Goal: Task Accomplishment & Management: Use online tool/utility

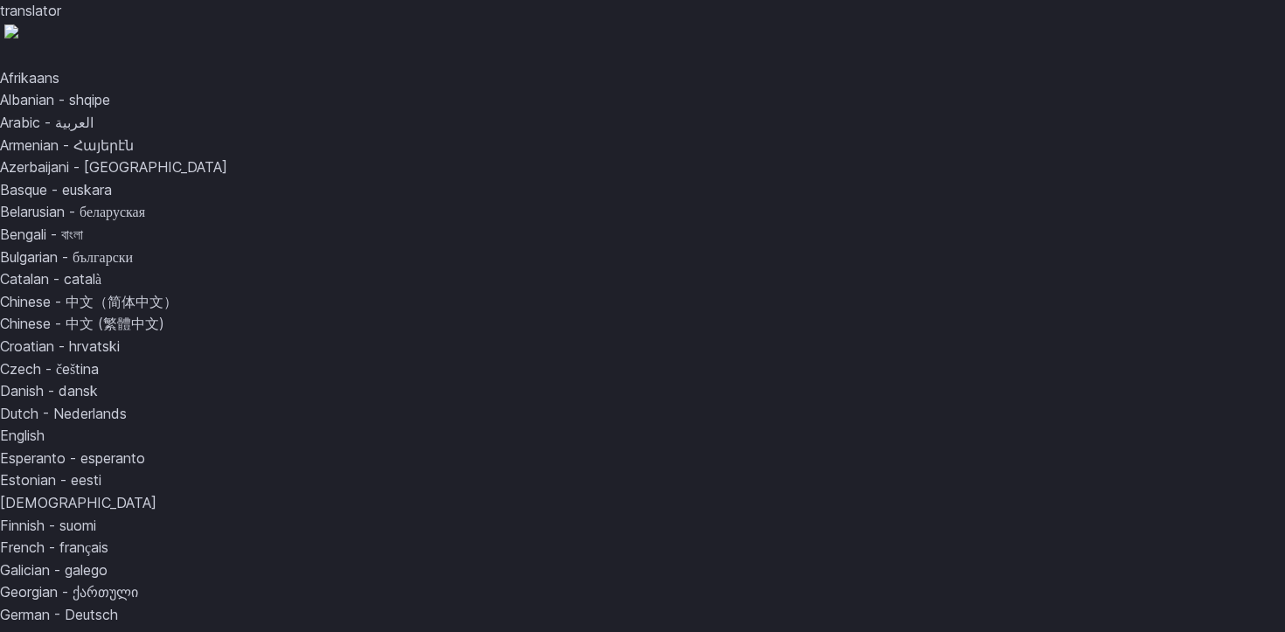
drag, startPoint x: 0, startPoint y: 0, endPoint x: 931, endPoint y: 337, distance: 989.9
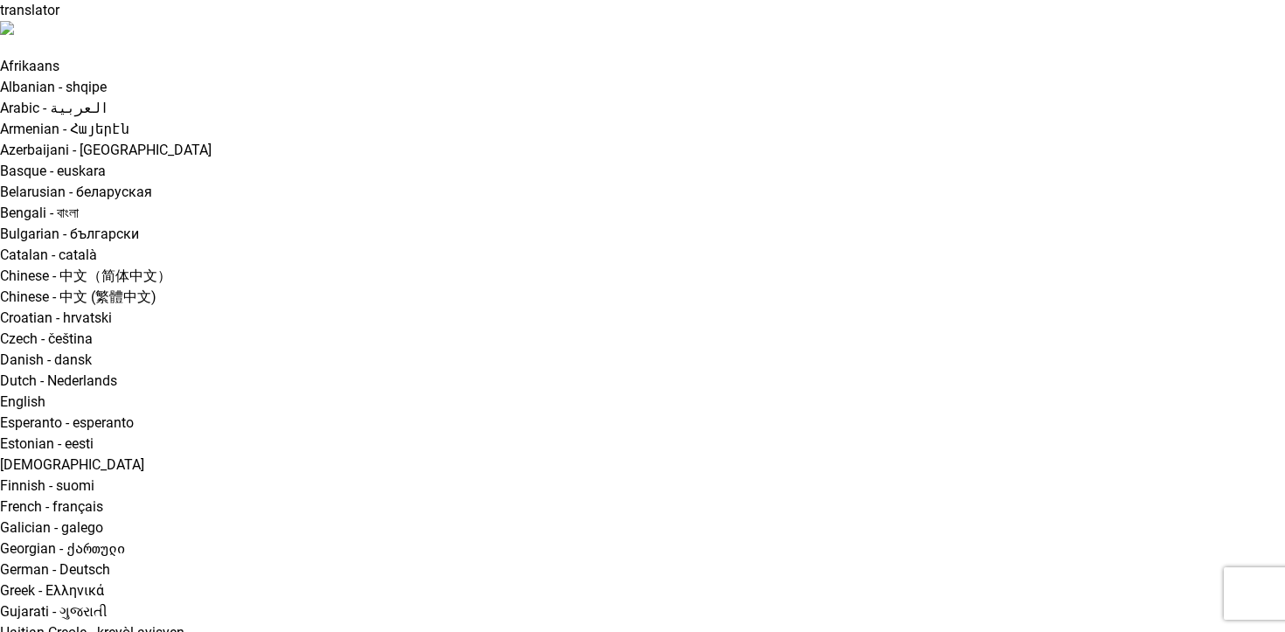
type input "*"
type input "***"
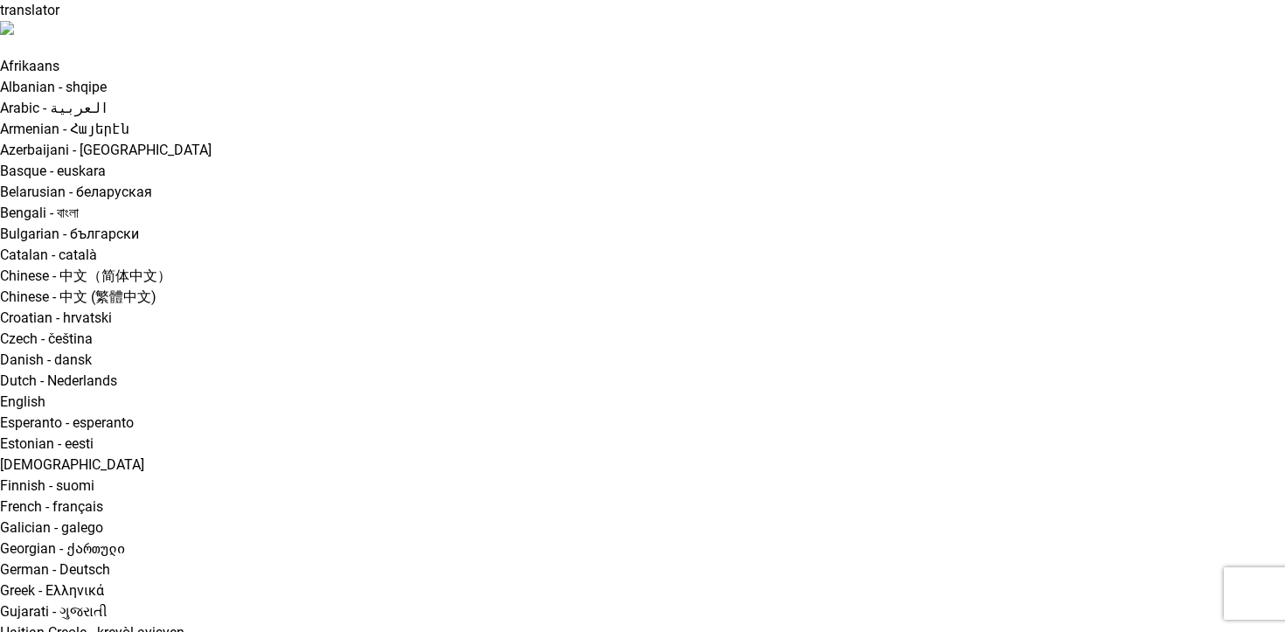
type input "********"
type input "**********"
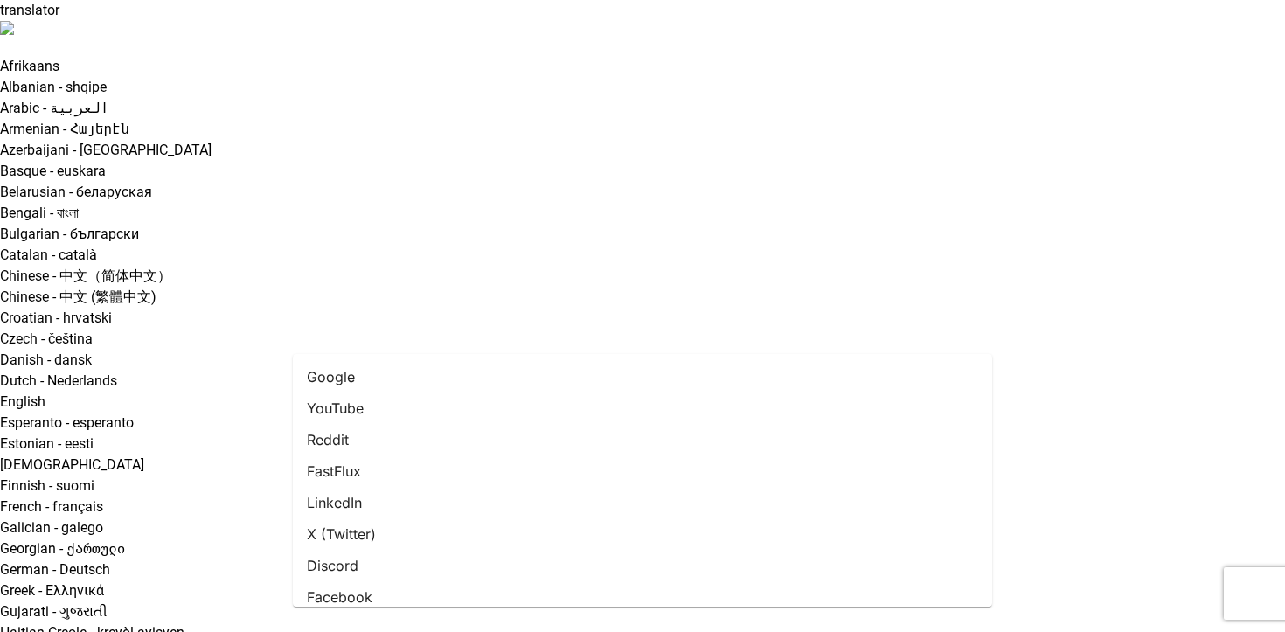
click at [655, 382] on li "Google" at bounding box center [642, 376] width 699 height 31
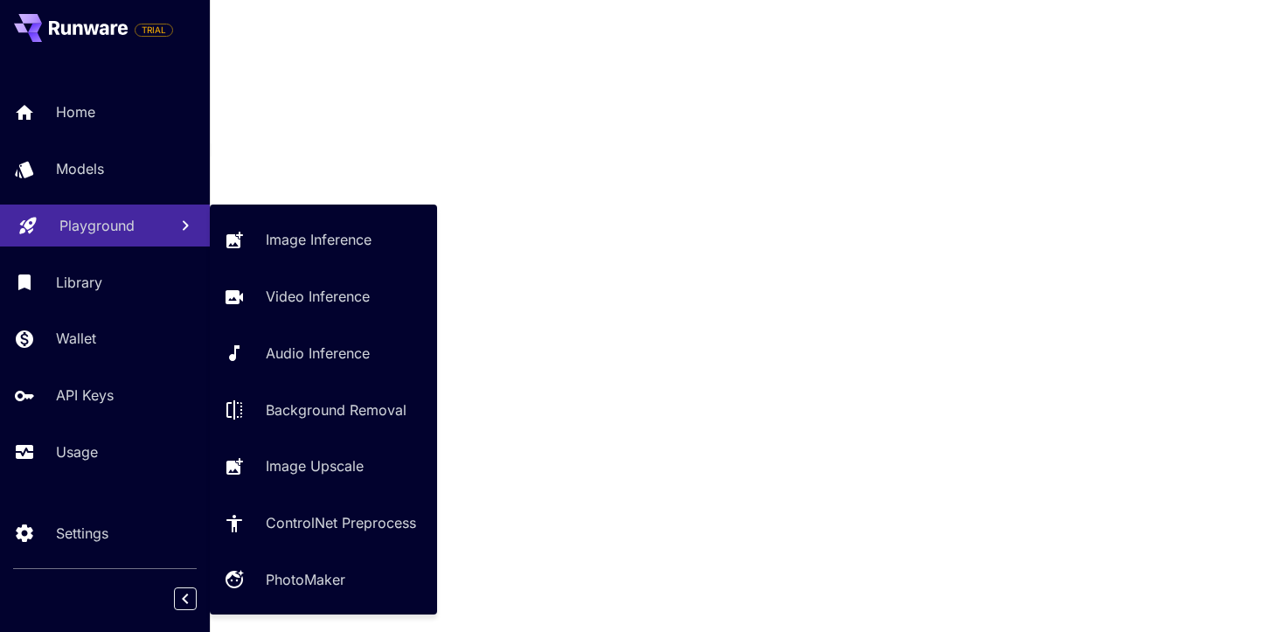
click at [151, 236] on div "Playground" at bounding box center [106, 225] width 94 height 21
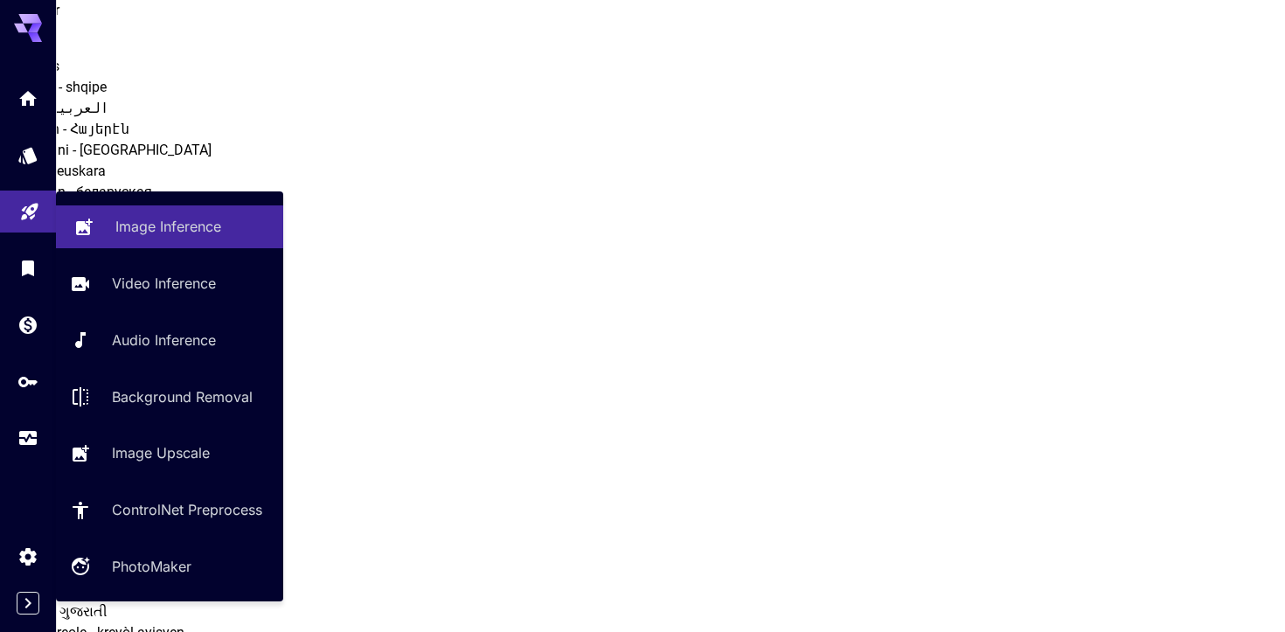
type input "**********"
click at [214, 233] on p "Image Inference" at bounding box center [168, 226] width 106 height 21
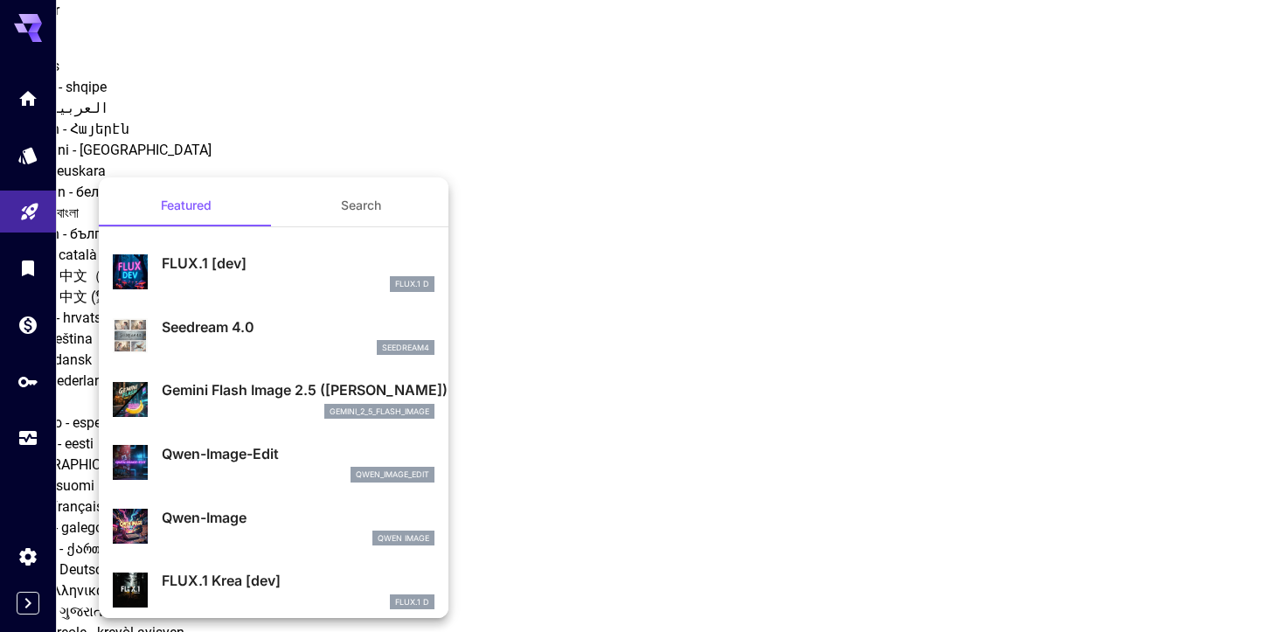
click at [580, 497] on div at bounding box center [642, 316] width 1285 height 632
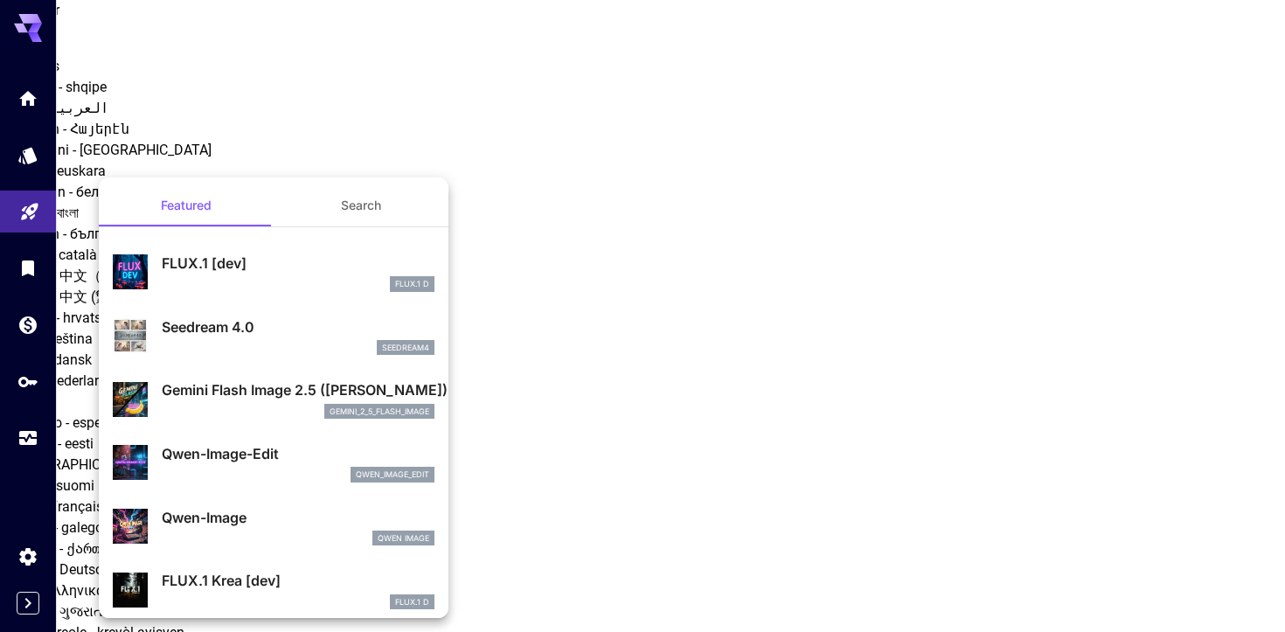
click at [355, 192] on button "Search" at bounding box center [361, 205] width 175 height 42
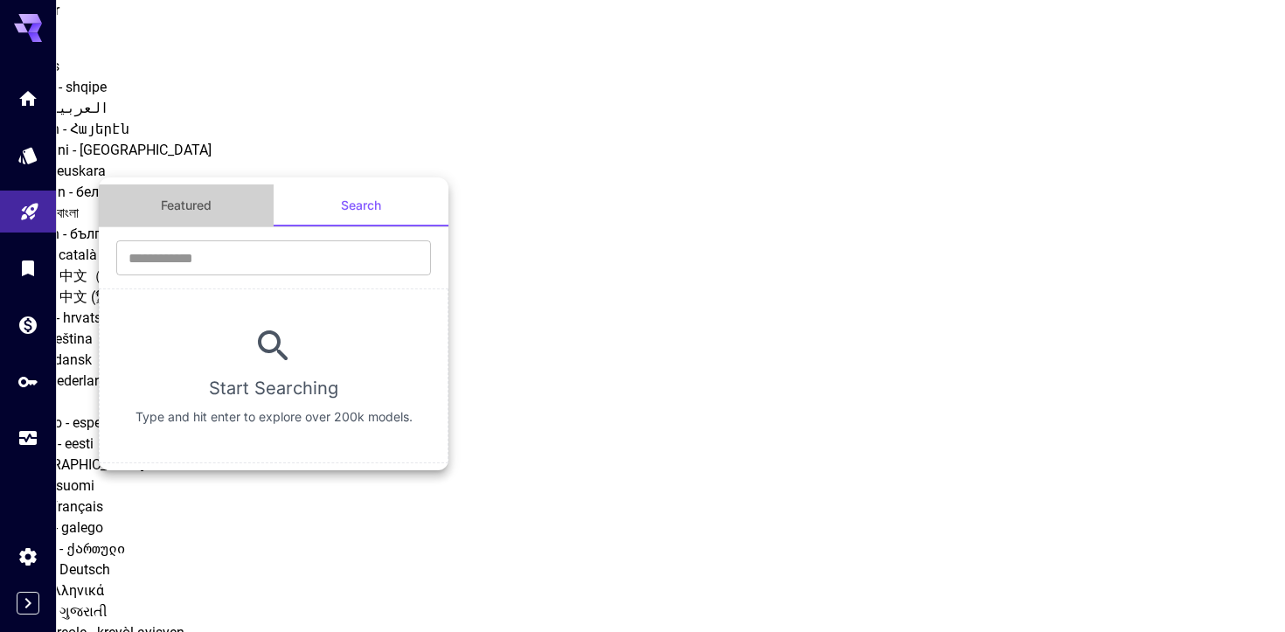
click at [220, 204] on button "Featured" at bounding box center [186, 205] width 175 height 42
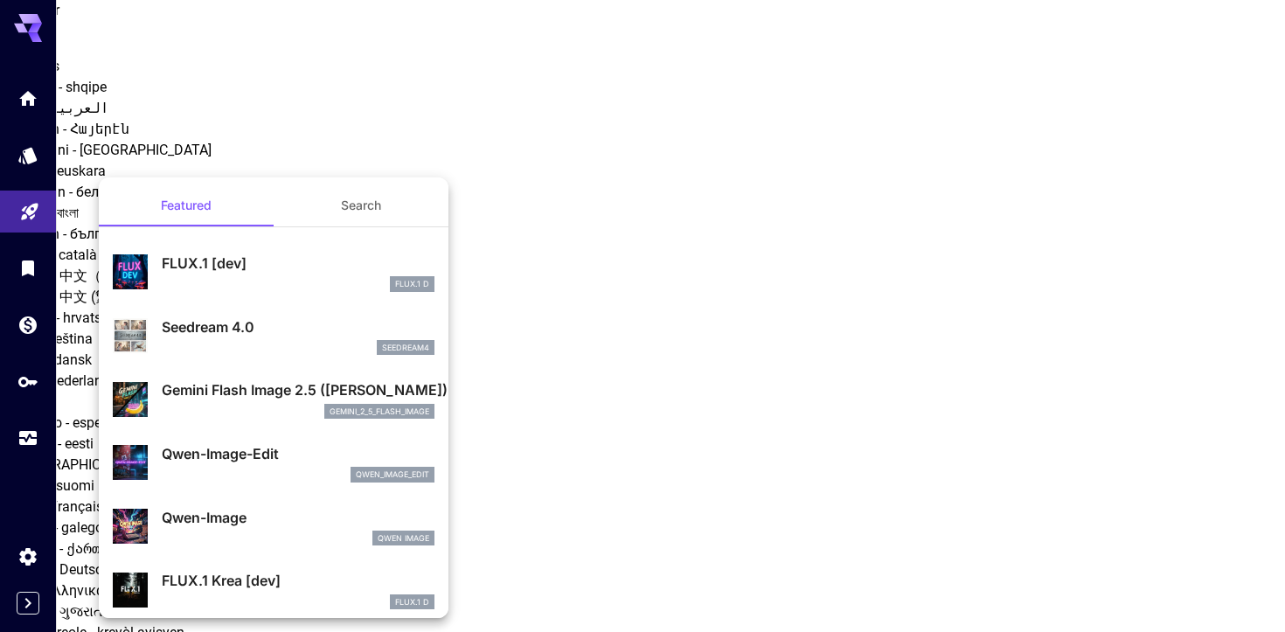
click at [233, 358] on div "Seedream 4.0 seedream4" at bounding box center [274, 335] width 322 height 53
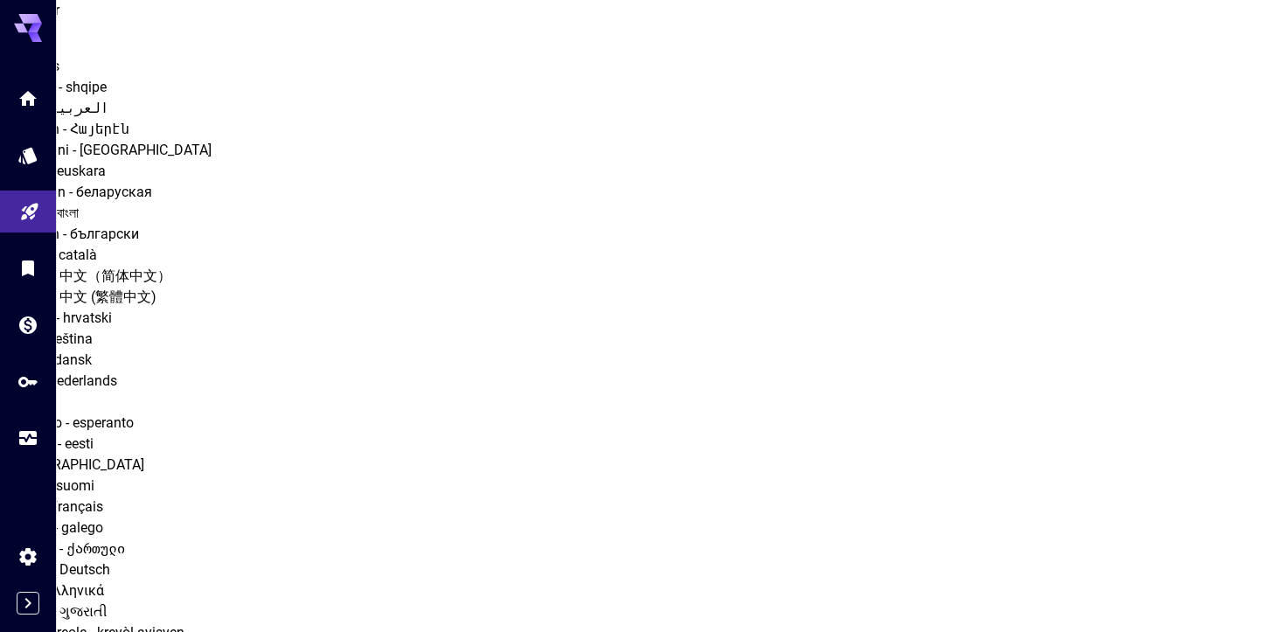
scroll to position [168, 0]
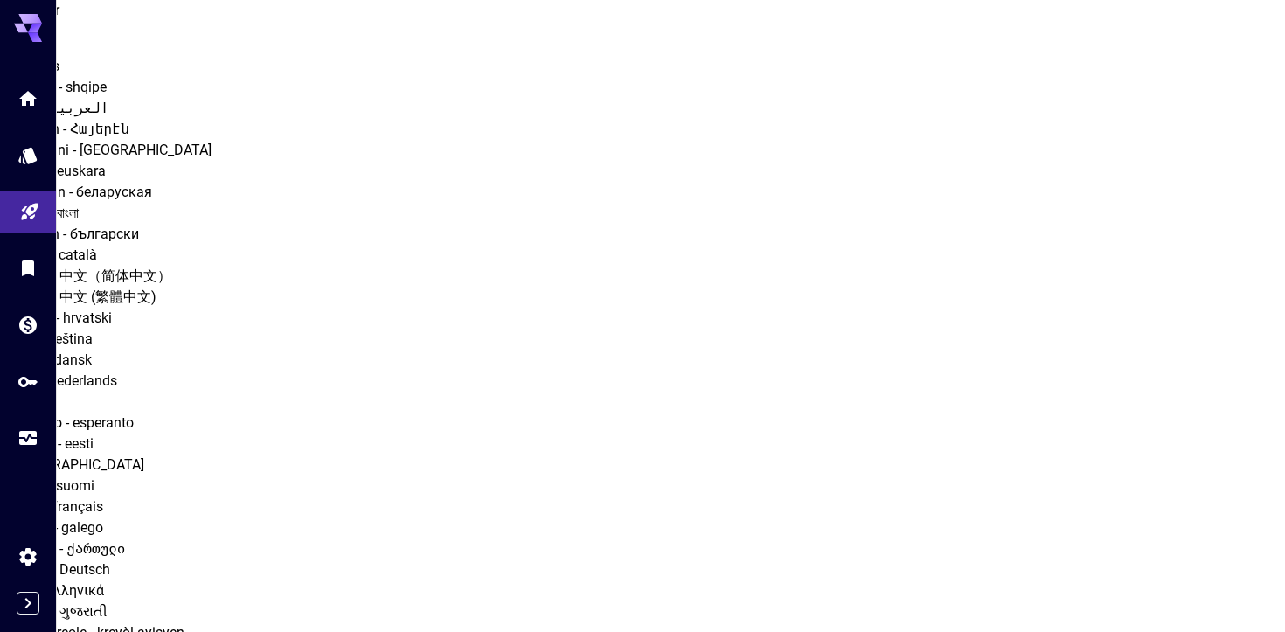
drag, startPoint x: 139, startPoint y: 172, endPoint x: 259, endPoint y: 177, distance: 119.9
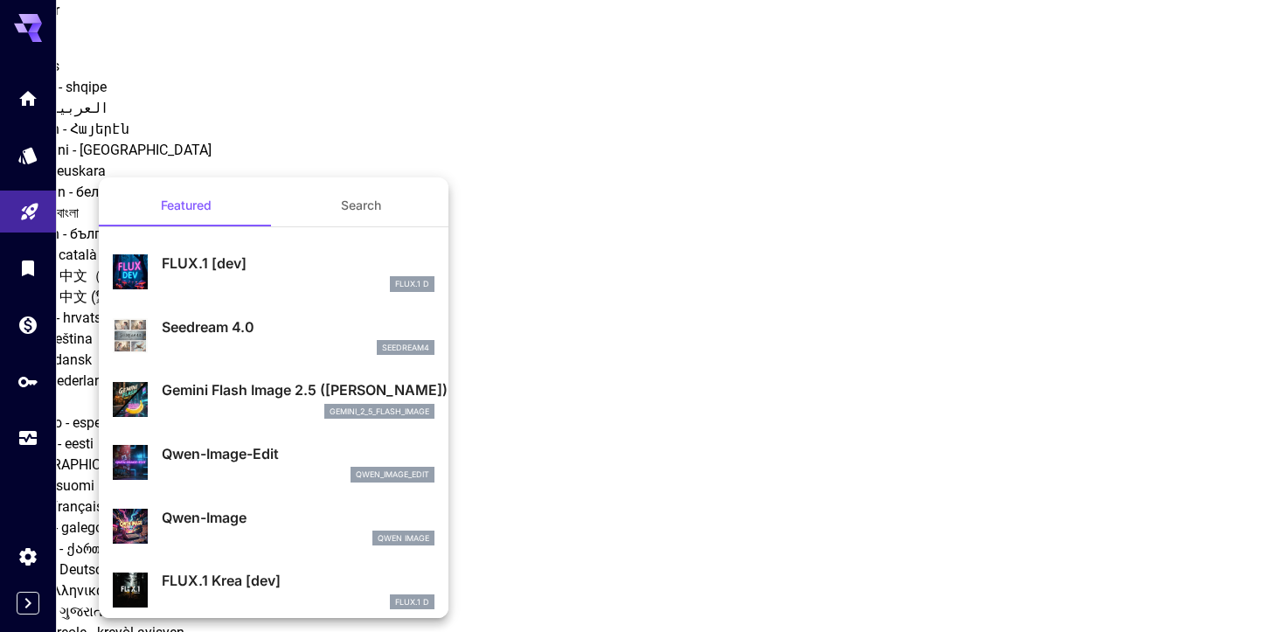
copy div "Seedream 4.0"
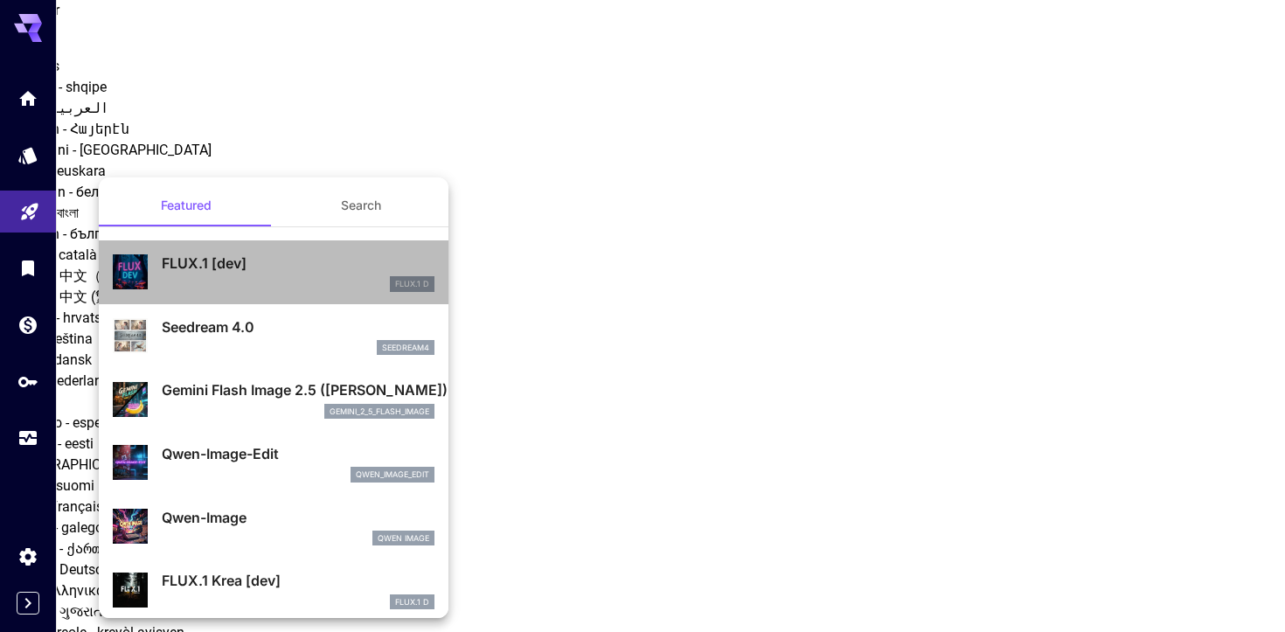
click at [303, 281] on div "FLUX.1 D" at bounding box center [298, 284] width 273 height 16
type input "**********"
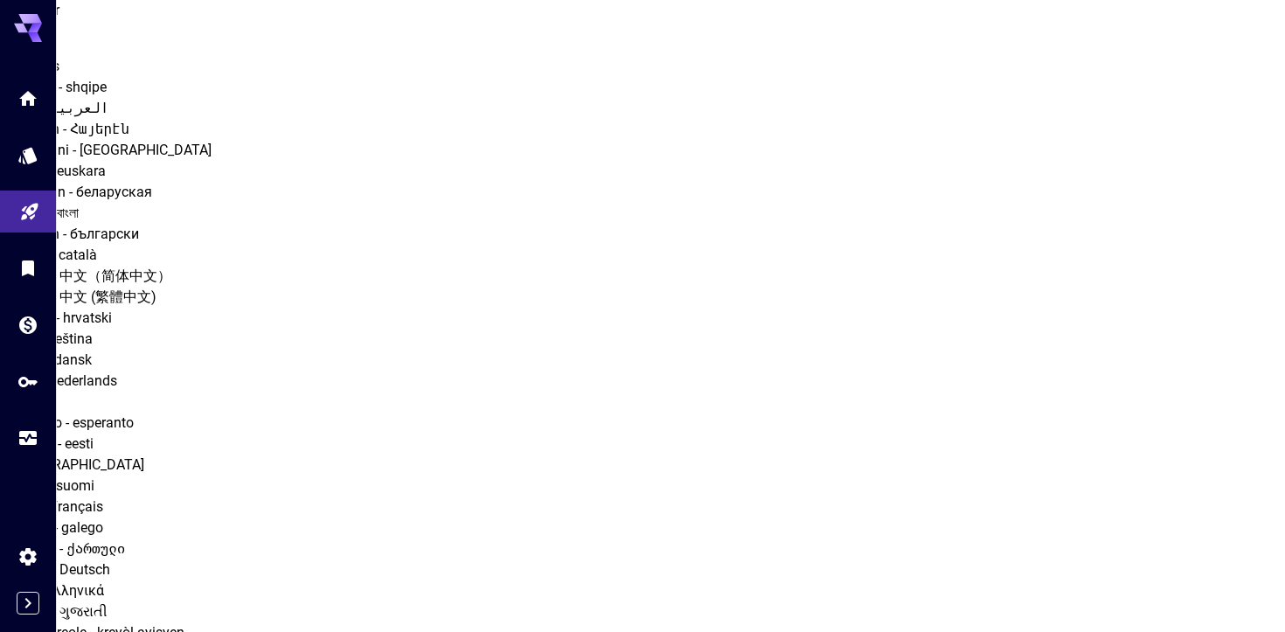
drag, startPoint x: 254, startPoint y: 175, endPoint x: 146, endPoint y: 177, distance: 108.4
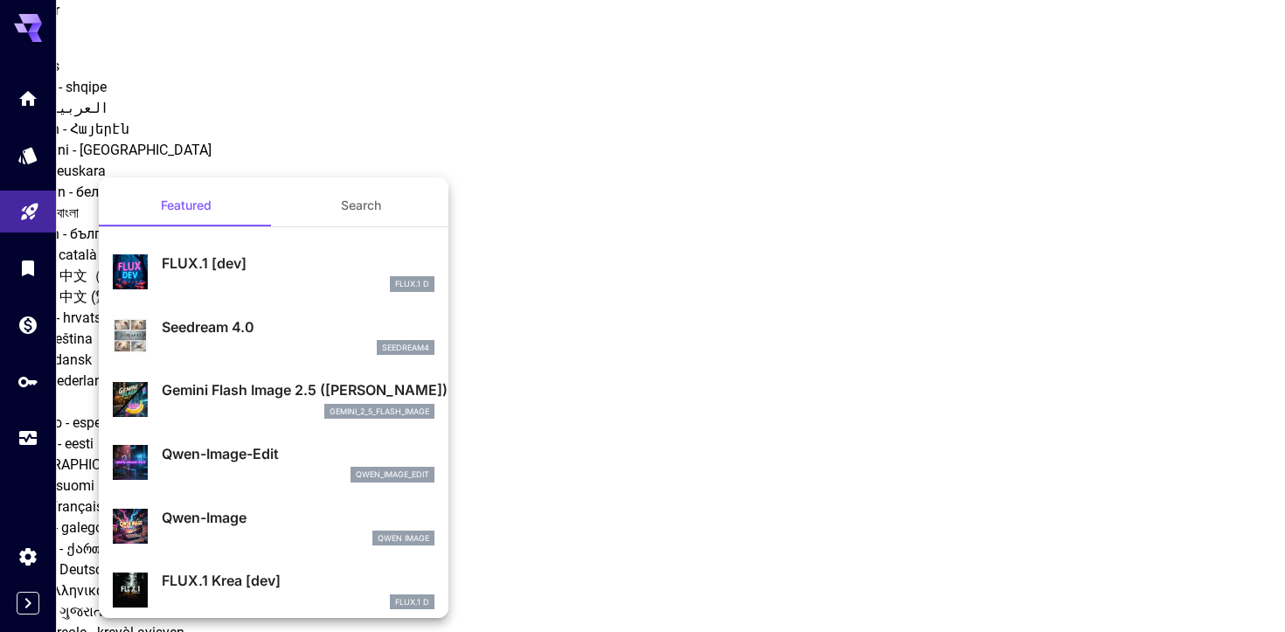
click at [297, 497] on li "Qwen-Image Qwen Image" at bounding box center [274, 527] width 350 height 64
type input "**"
type input "***"
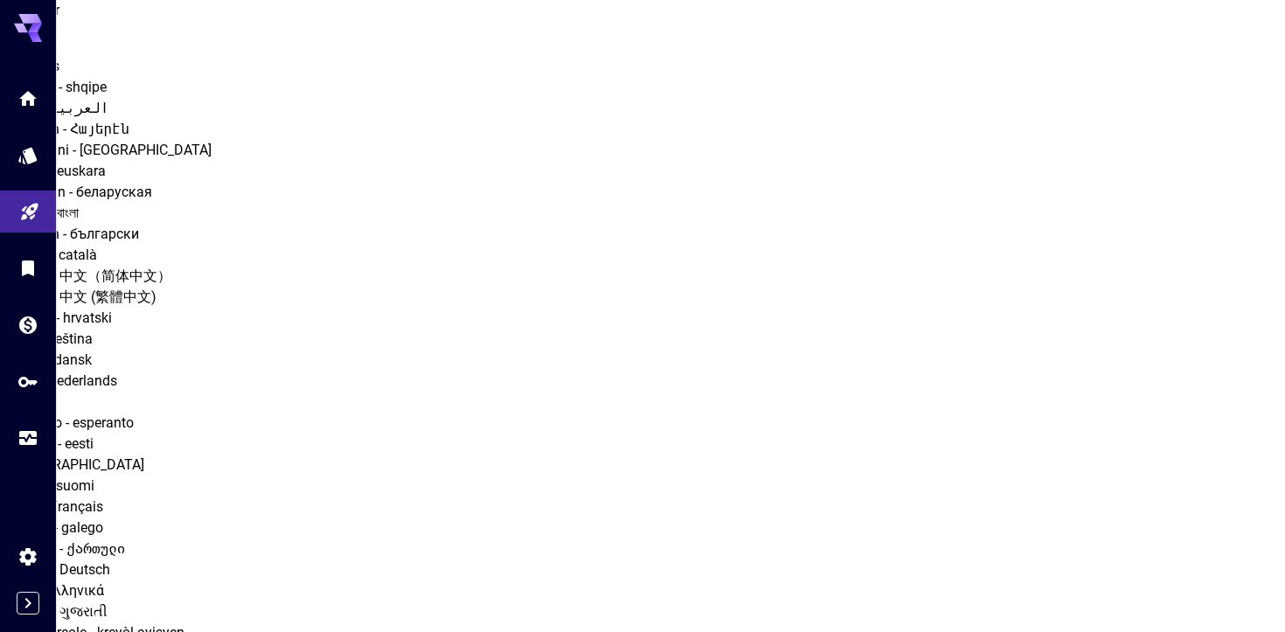
drag, startPoint x: 245, startPoint y: 180, endPoint x: 146, endPoint y: 177, distance: 98.8
copy p "Qwen-Image"
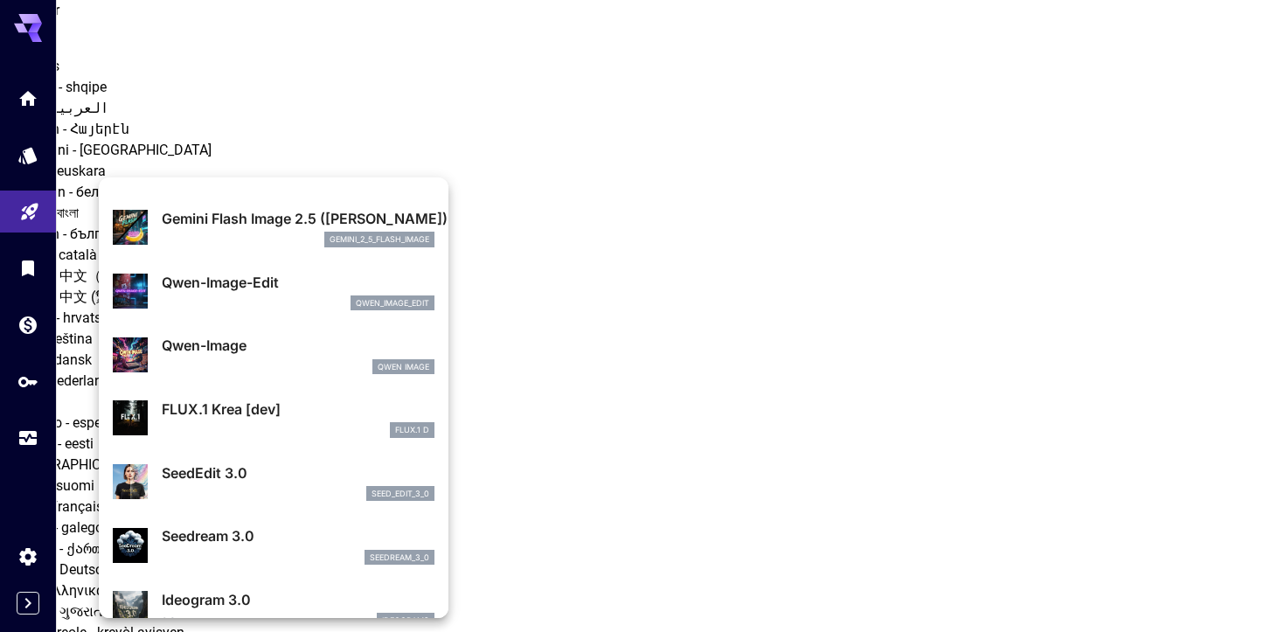
scroll to position [253, 0]
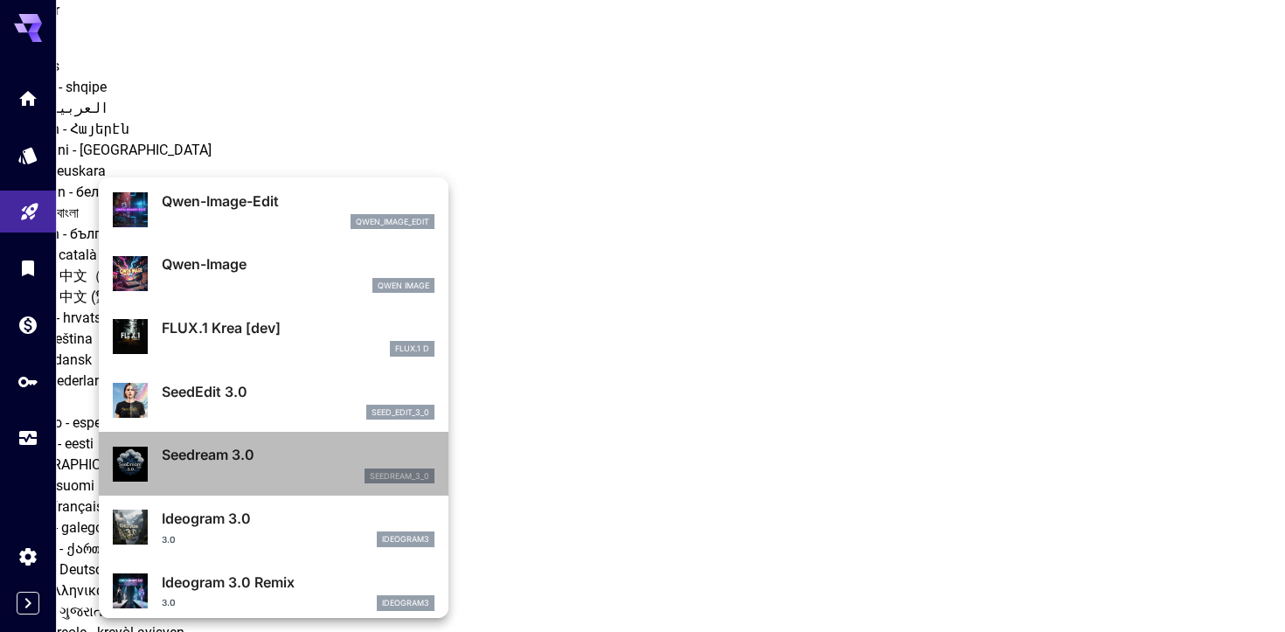
drag, startPoint x: 281, startPoint y: 455, endPoint x: 144, endPoint y: 457, distance: 137.2
click at [144, 457] on div "Seedream 3.0 seedream_3_0" at bounding box center [274, 463] width 322 height 53
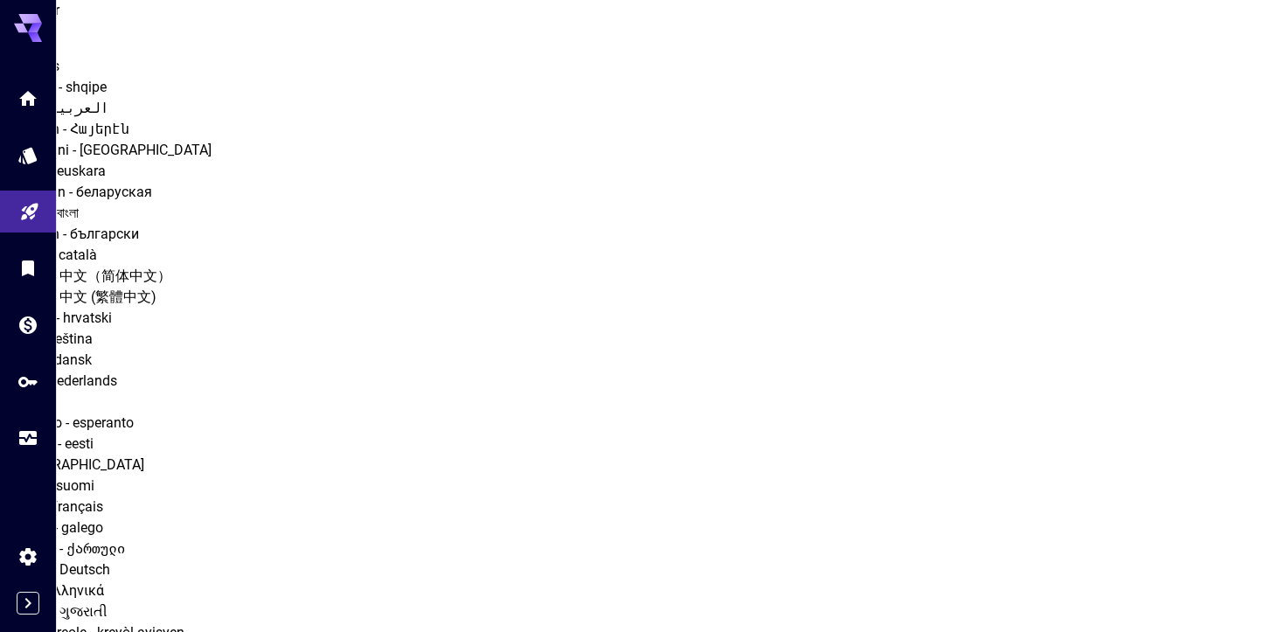
drag, startPoint x: 243, startPoint y: 170, endPoint x: 143, endPoint y: 170, distance: 99.7
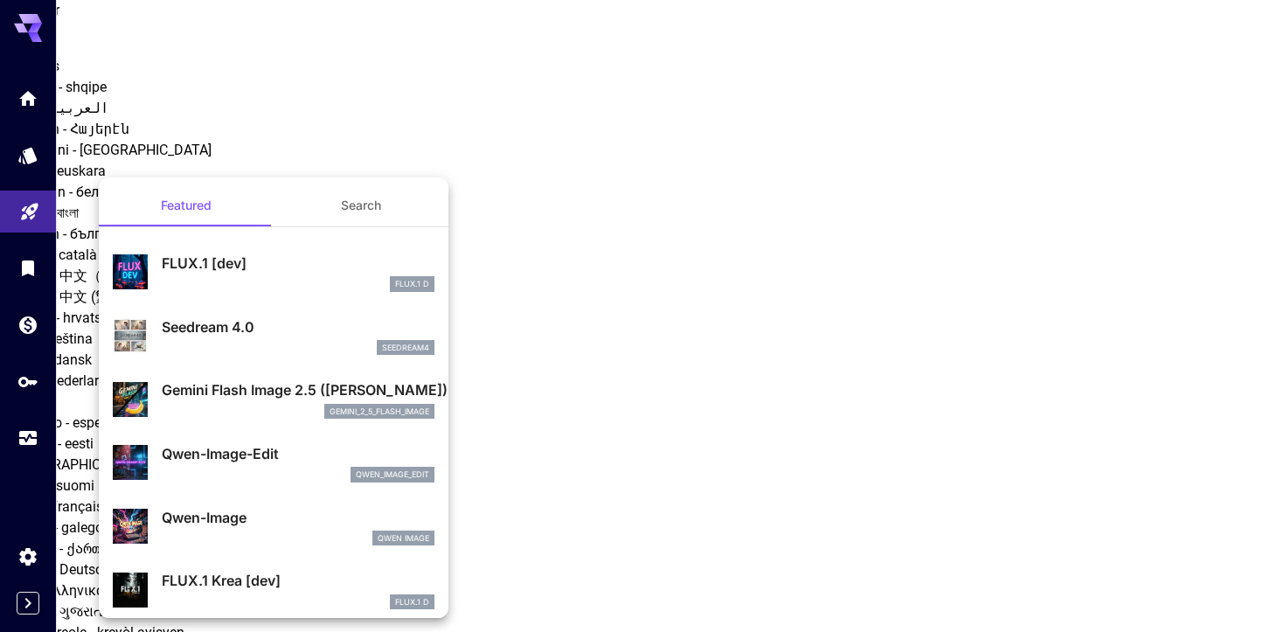
copy p "Seedream 3.0"
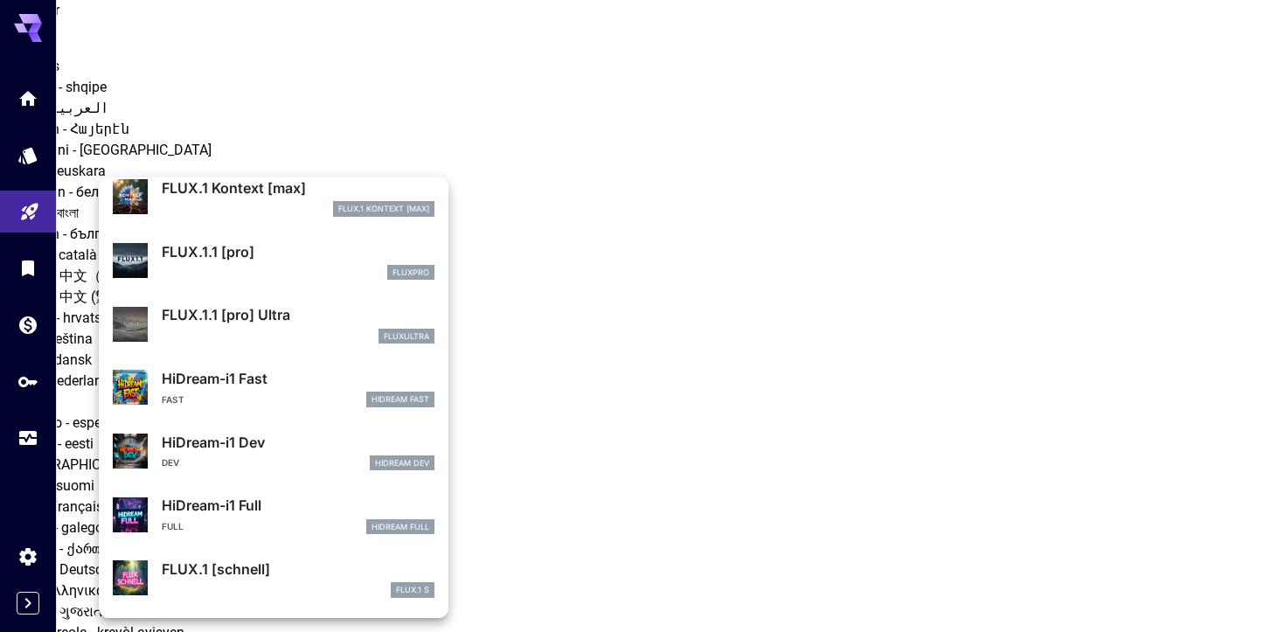
scroll to position [1288, 0]
click at [684, 488] on div at bounding box center [642, 316] width 1285 height 632
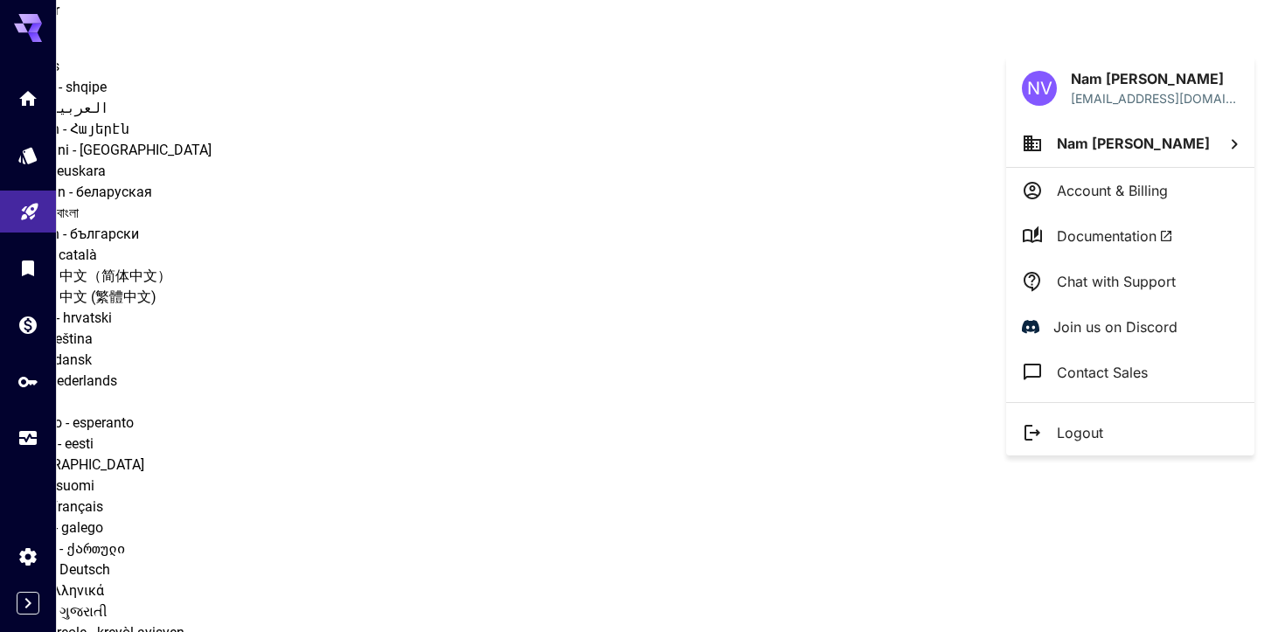
click at [1126, 197] on p "Account & Billing" at bounding box center [1112, 190] width 111 height 21
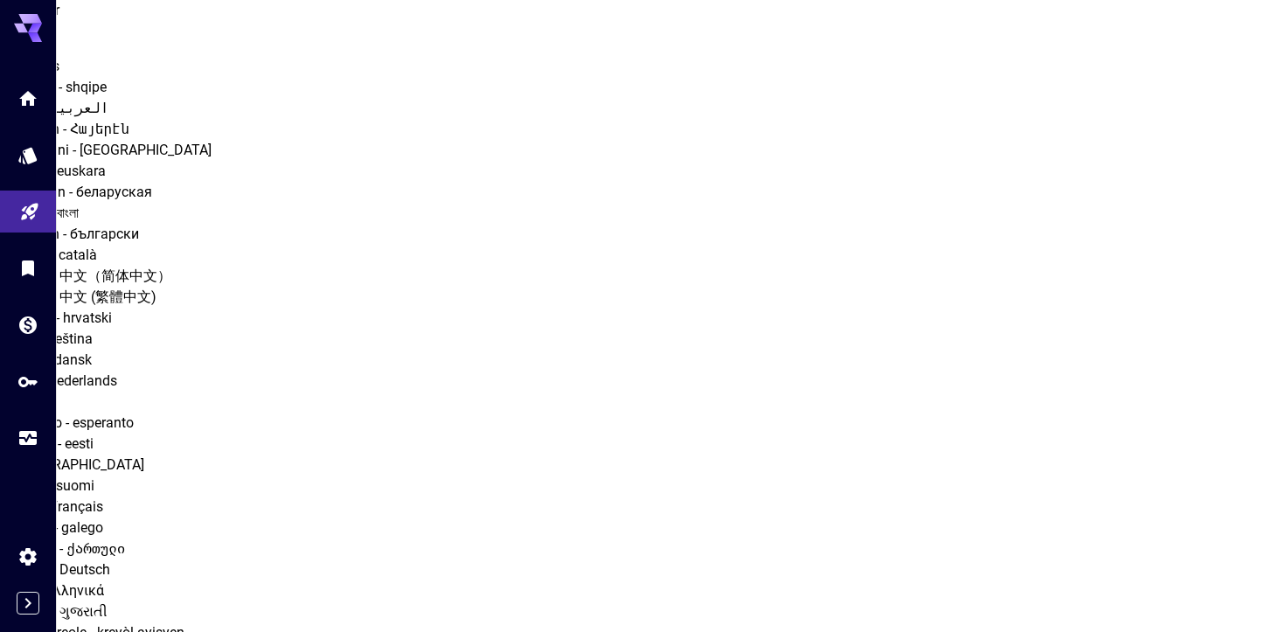
click at [32, 599] on icon "Expand sidebar" at bounding box center [27, 603] width 21 height 21
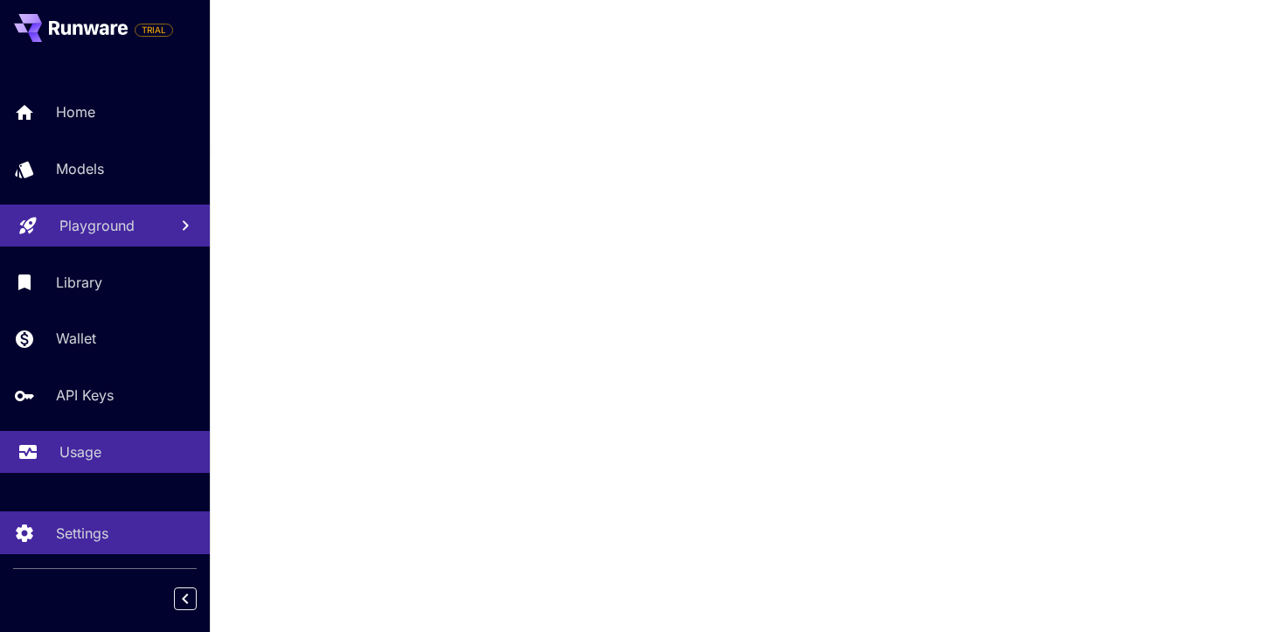
click at [94, 445] on p "Usage" at bounding box center [80, 451] width 42 height 21
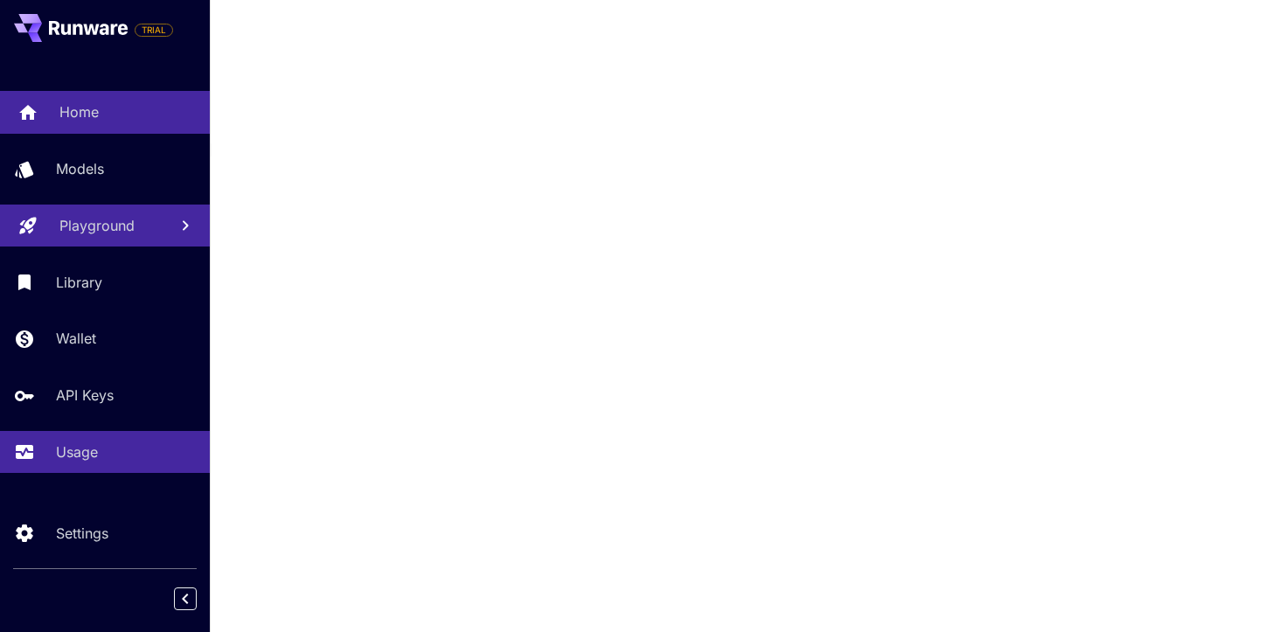
click at [141, 100] on link "Home" at bounding box center [105, 112] width 210 height 43
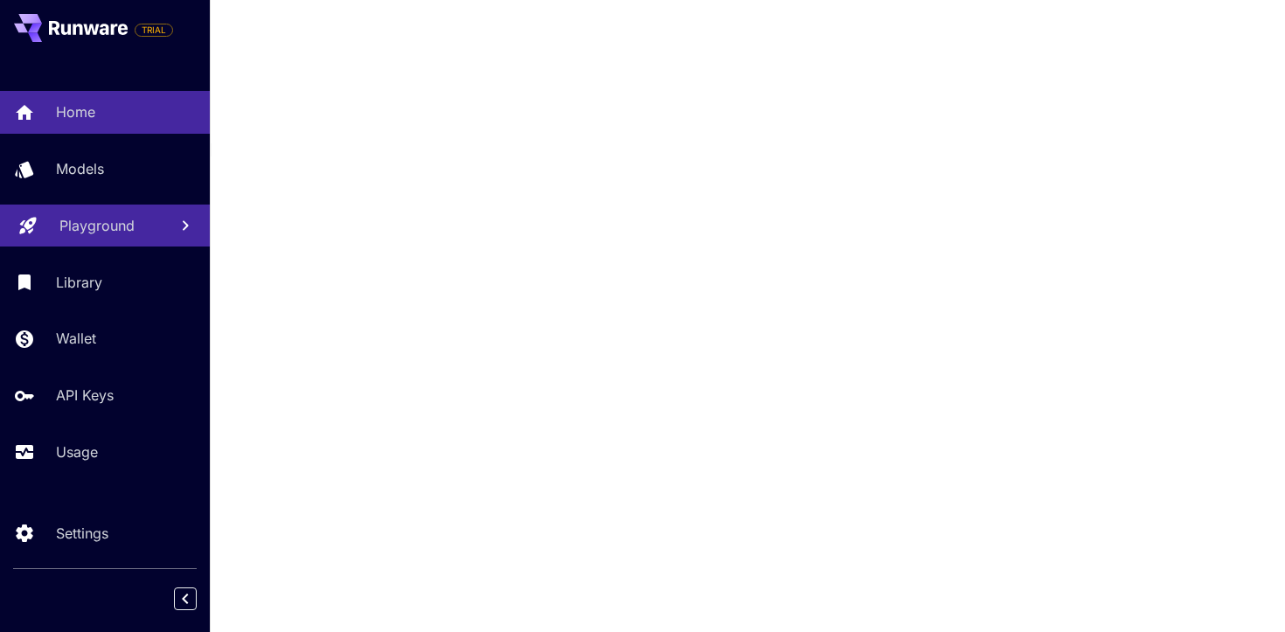
click at [143, 19] on span "TRIAL" at bounding box center [154, 29] width 38 height 21
click at [100, 26] on icon at bounding box center [88, 28] width 79 height 14
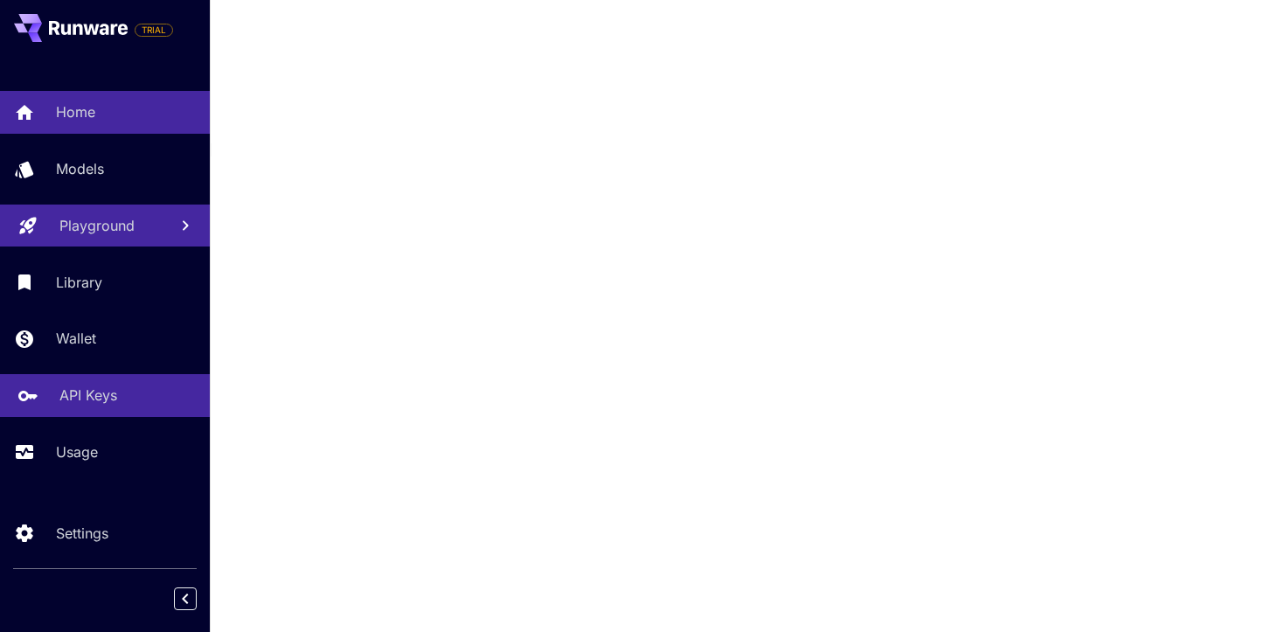
click at [48, 381] on link "API Keys" at bounding box center [105, 395] width 210 height 43
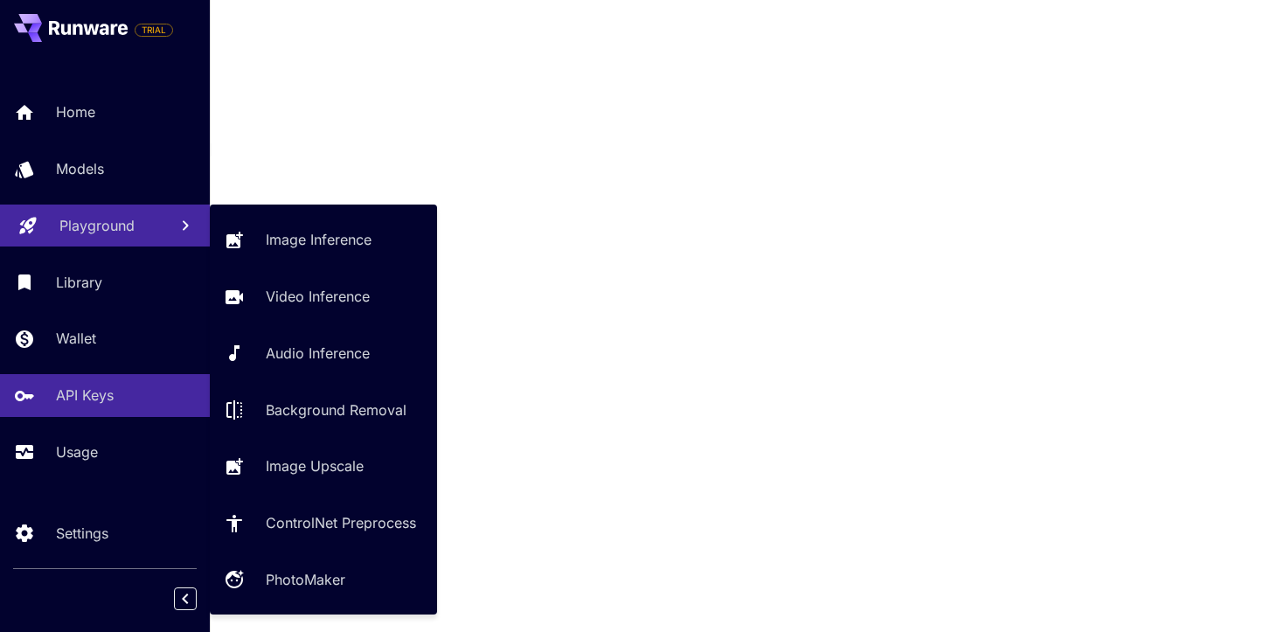
click at [75, 232] on p "Playground" at bounding box center [96, 225] width 75 height 21
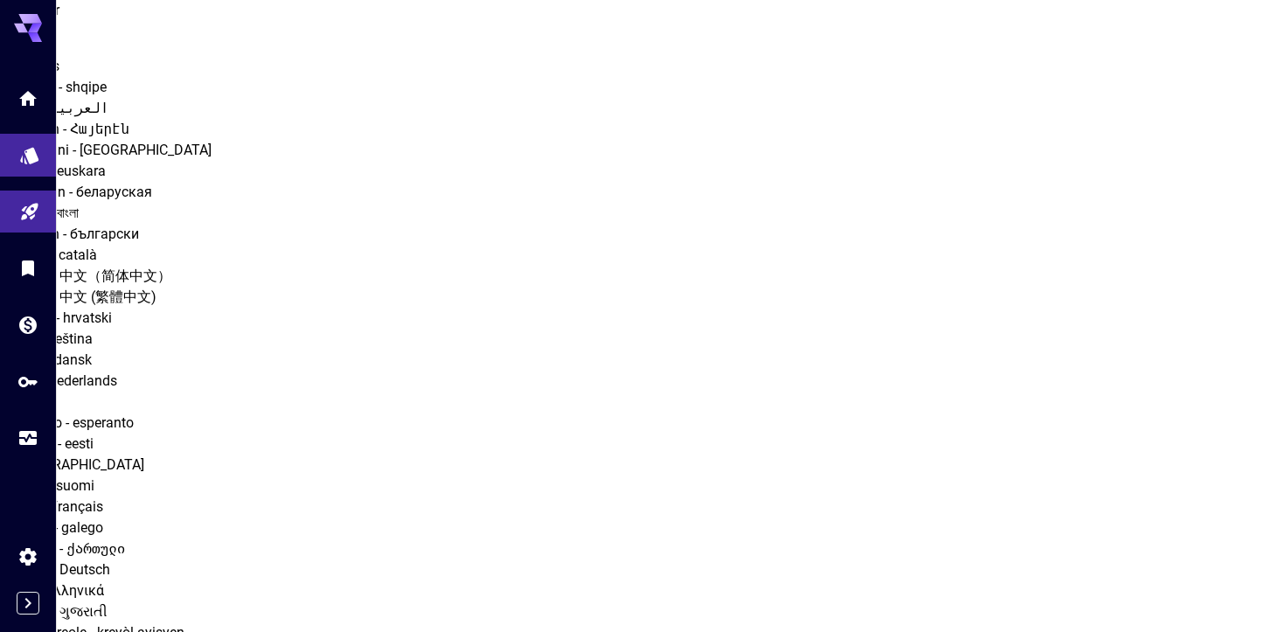
click at [38, 147] on icon "Models" at bounding box center [29, 149] width 21 height 21
click at [38, 115] on link at bounding box center [28, 98] width 56 height 43
click at [39, 52] on div at bounding box center [28, 255] width 56 height 426
click at [25, 596] on div "Settings" at bounding box center [33, 586] width 63 height 25
click at [32, 44] on div at bounding box center [28, 255] width 56 height 426
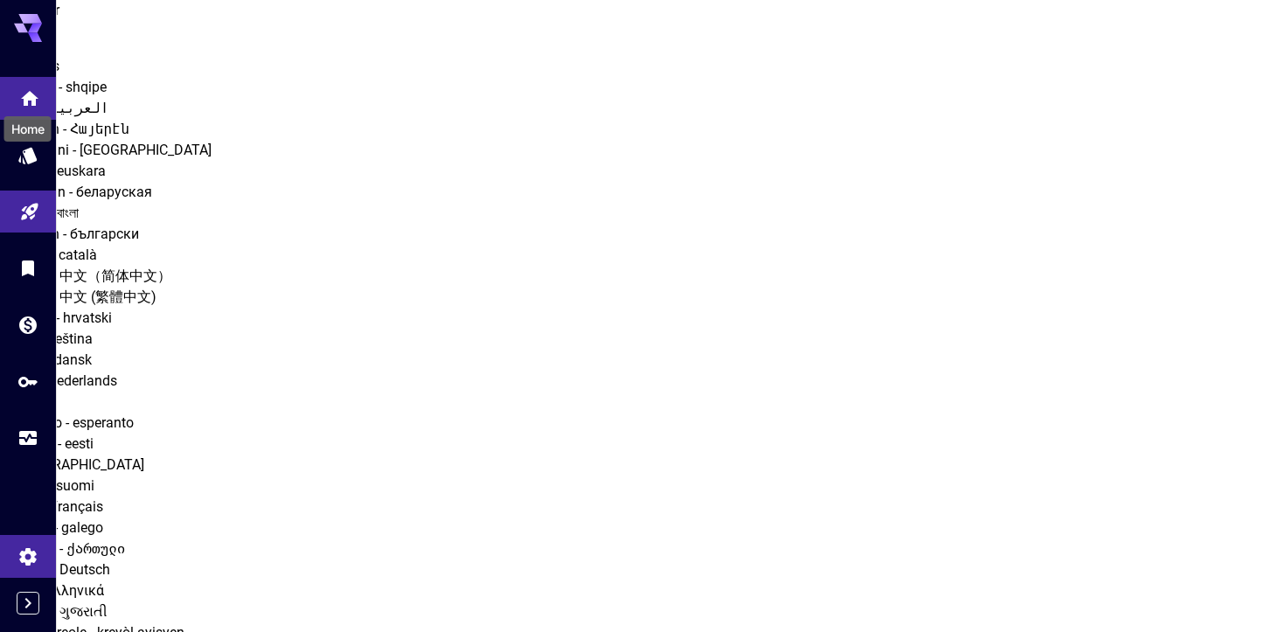
click at [25, 102] on icon "Home" at bounding box center [29, 93] width 21 height 21
click at [31, 596] on icon "Expand sidebar" at bounding box center [27, 603] width 21 height 21
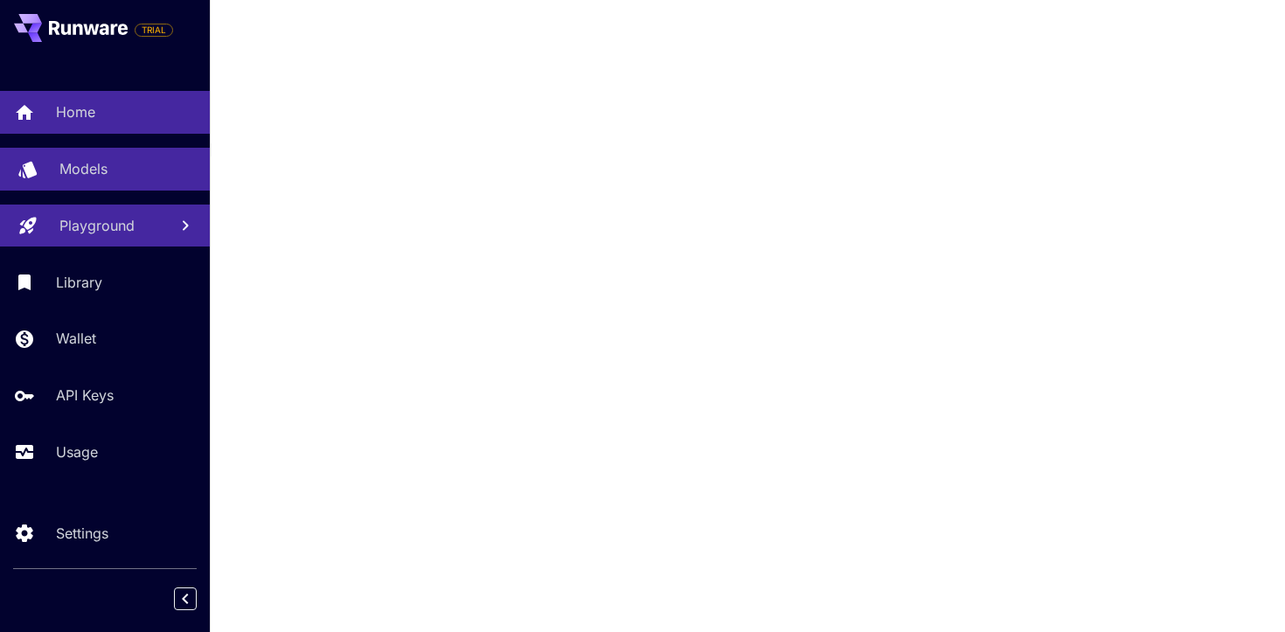
click at [75, 180] on link "Models" at bounding box center [105, 169] width 210 height 43
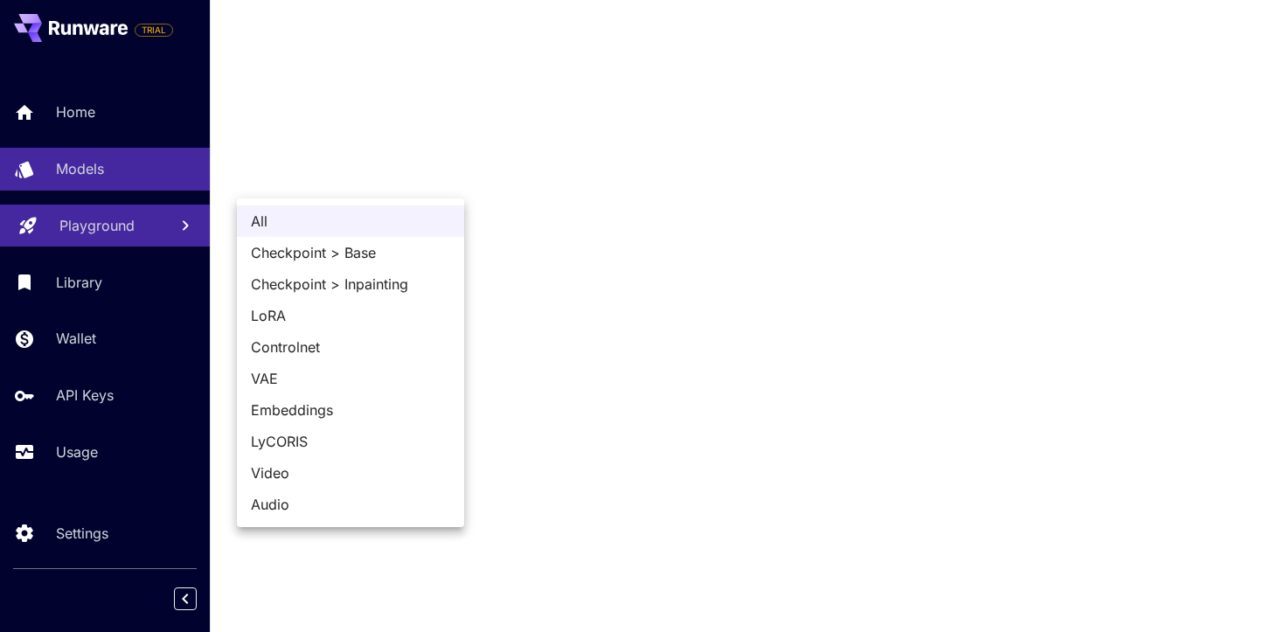
click at [132, 168] on div at bounding box center [642, 316] width 1285 height 632
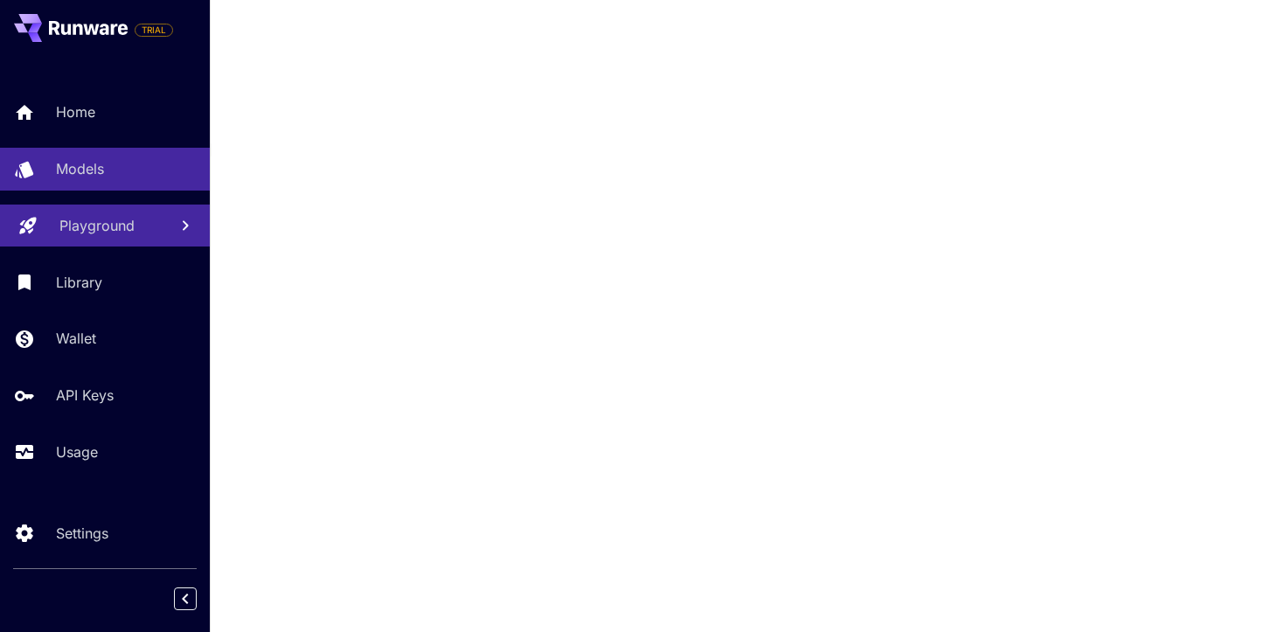
click at [122, 36] on button at bounding box center [71, 28] width 114 height 28
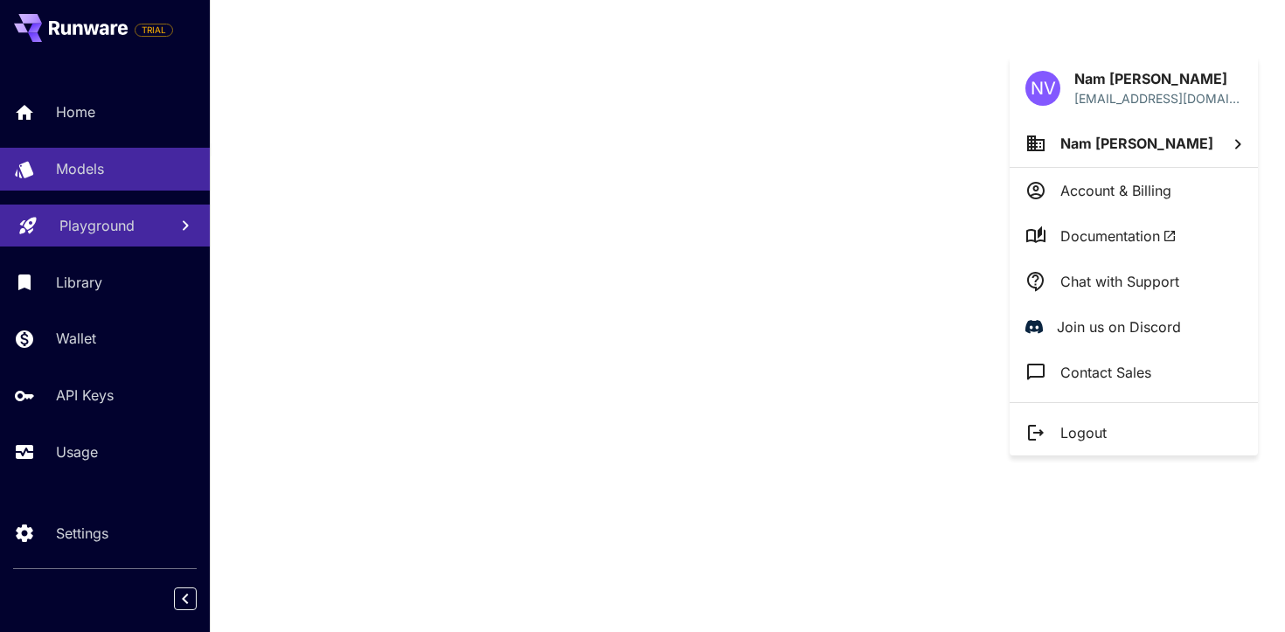
click at [1084, 226] on span "Documentation" at bounding box center [1118, 236] width 116 height 21
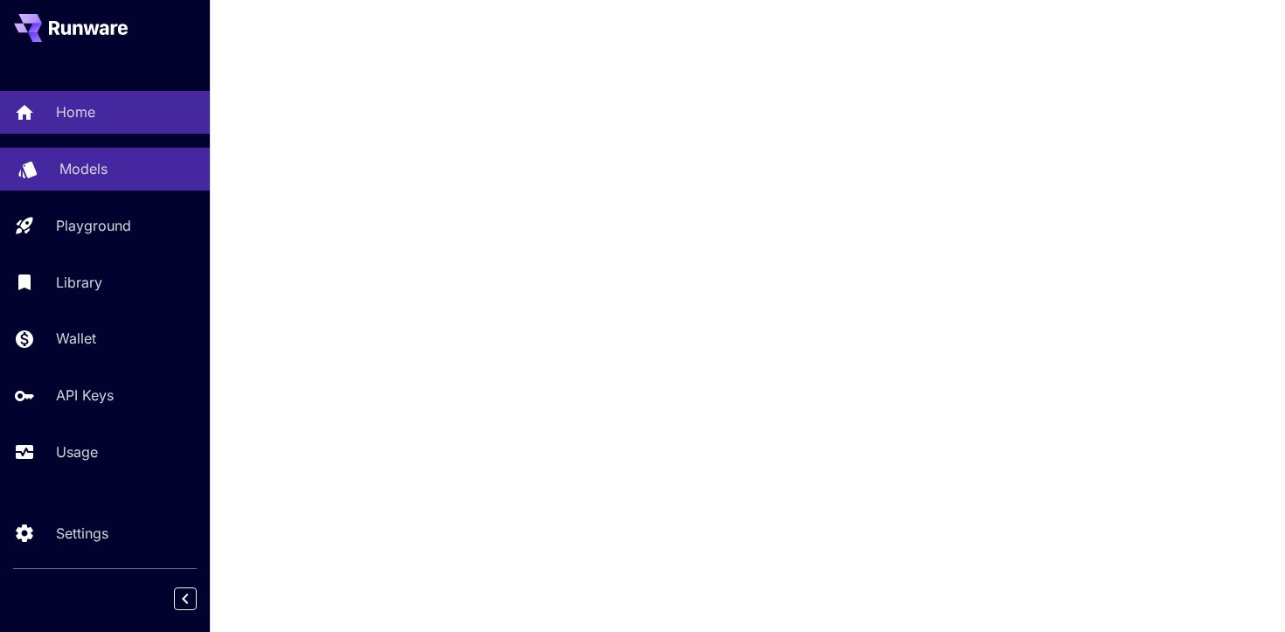
click at [102, 182] on link "Models" at bounding box center [105, 169] width 210 height 43
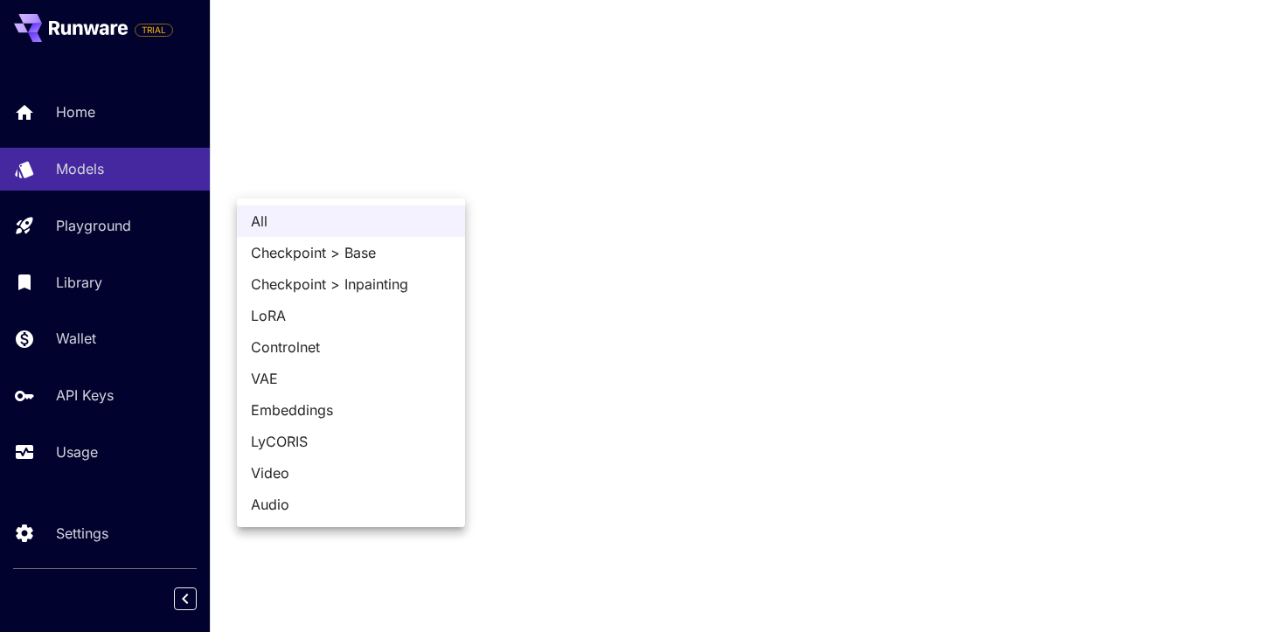
click at [350, 477] on span "Video" at bounding box center [350, 472] width 200 height 21
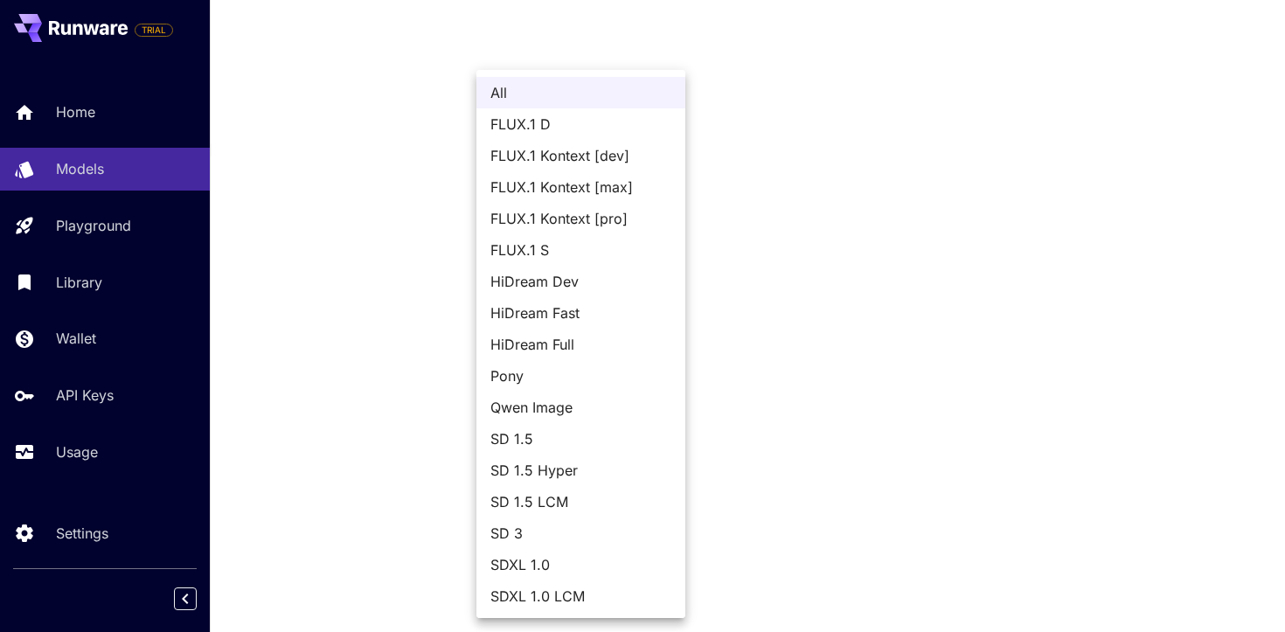
scroll to position [127, 0]
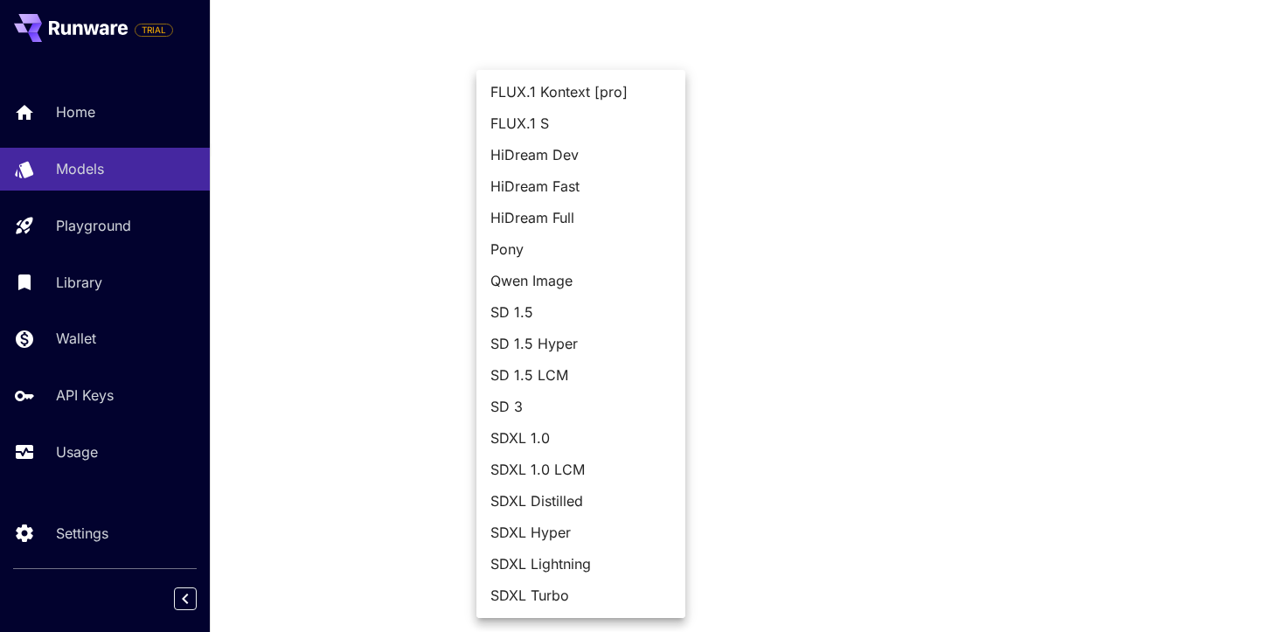
click at [779, 120] on div at bounding box center [642, 316] width 1285 height 632
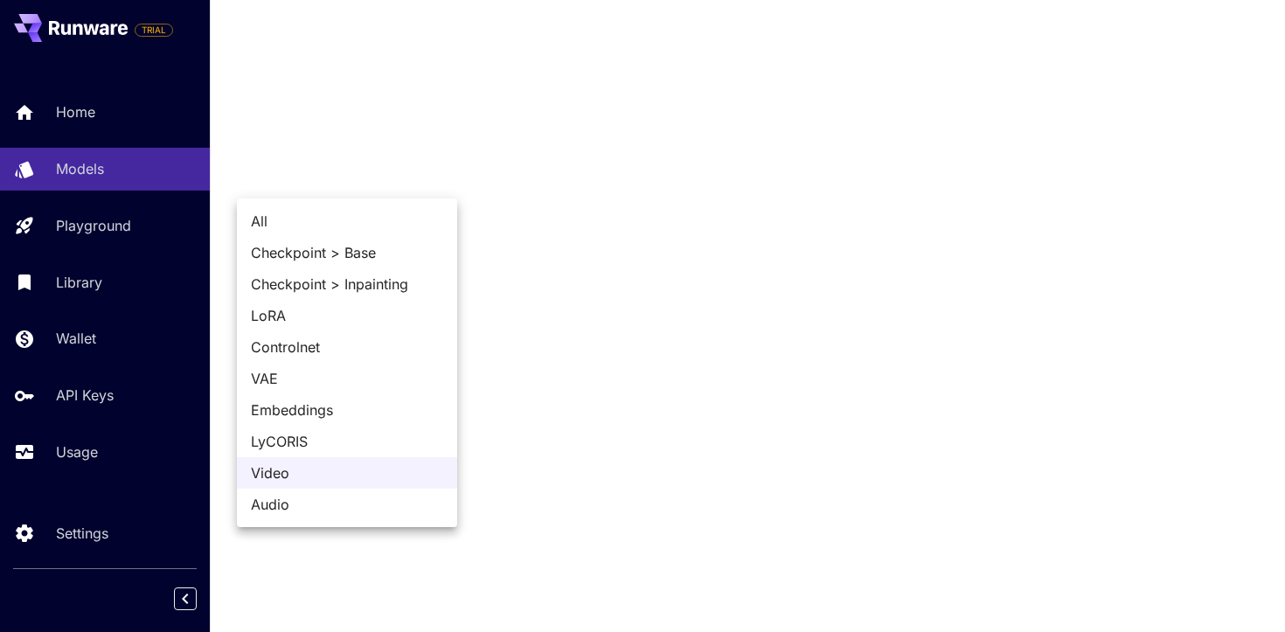
click at [374, 212] on span "All" at bounding box center [347, 221] width 192 height 21
type input "***"
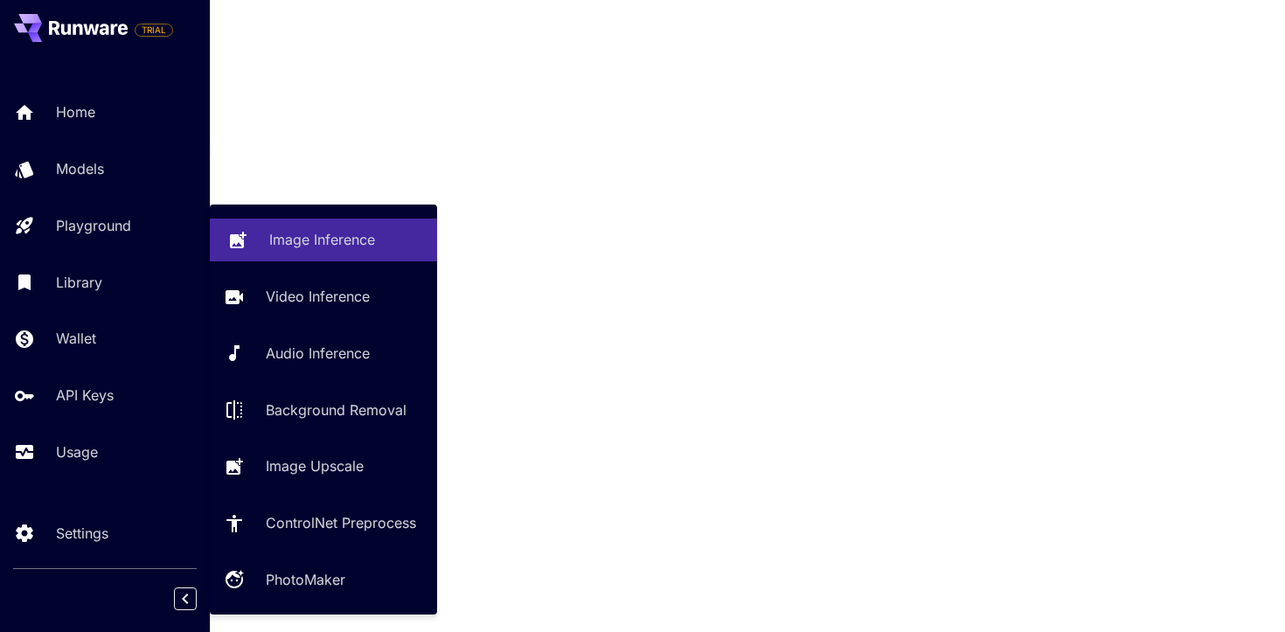
click at [294, 243] on p "Image Inference" at bounding box center [322, 239] width 106 height 21
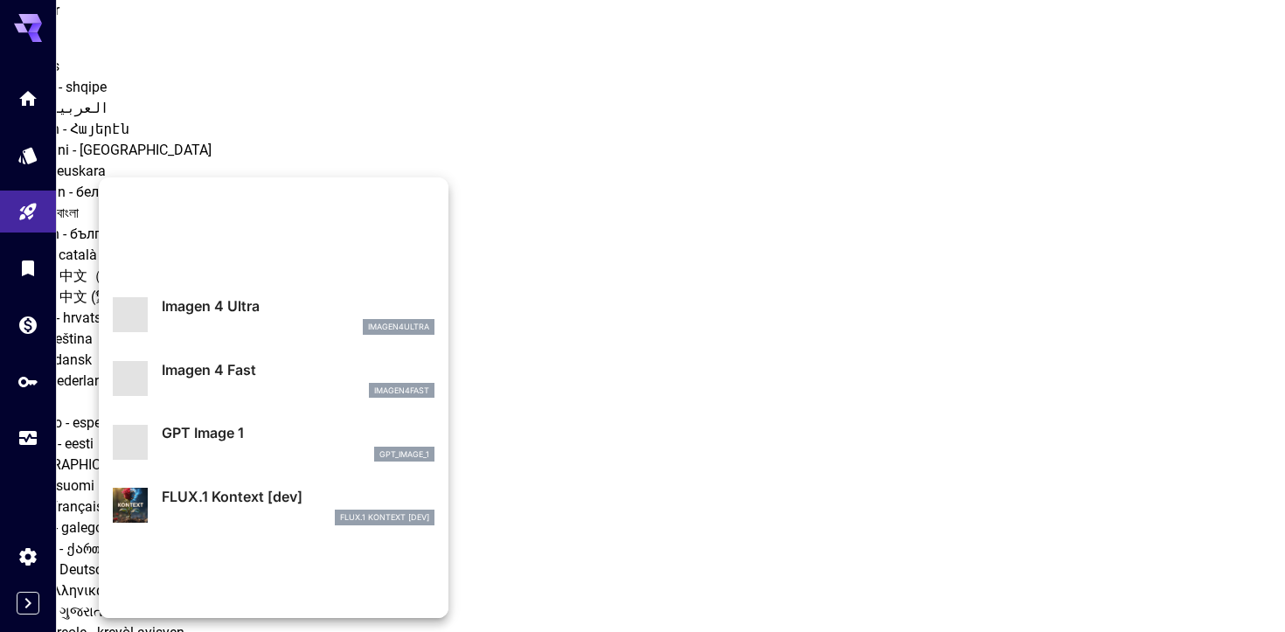
scroll to position [1414, 0]
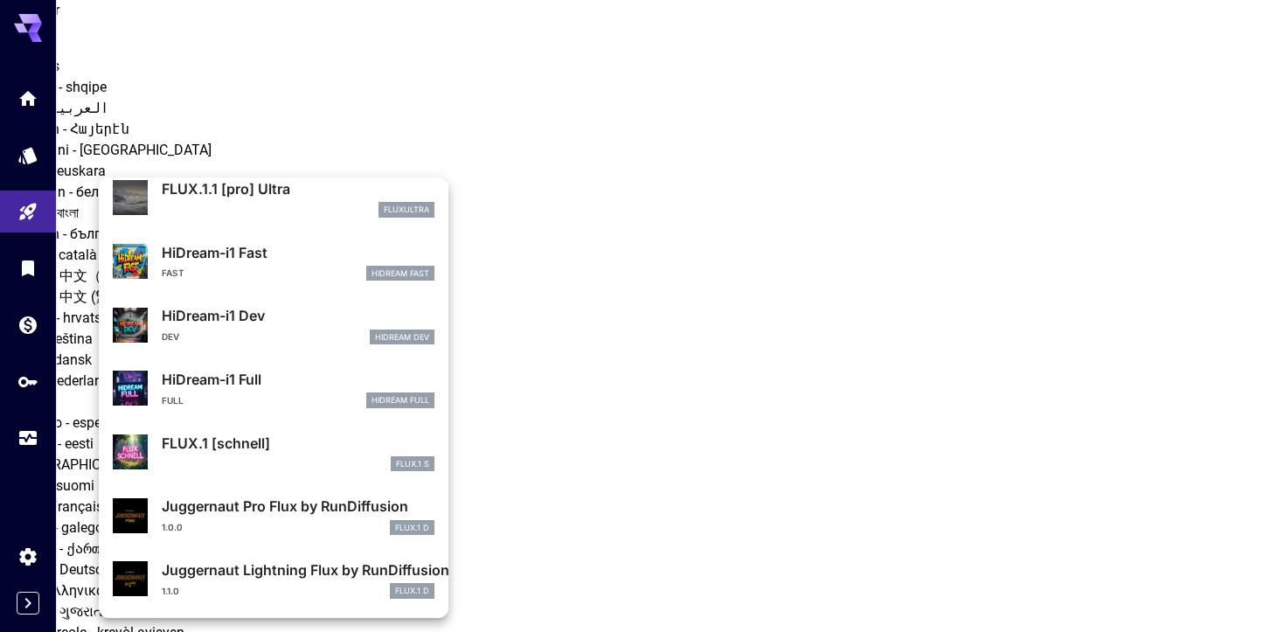
click at [212, 398] on div "Full HiDream Full" at bounding box center [298, 400] width 273 height 16
type input "**"
type input "***"
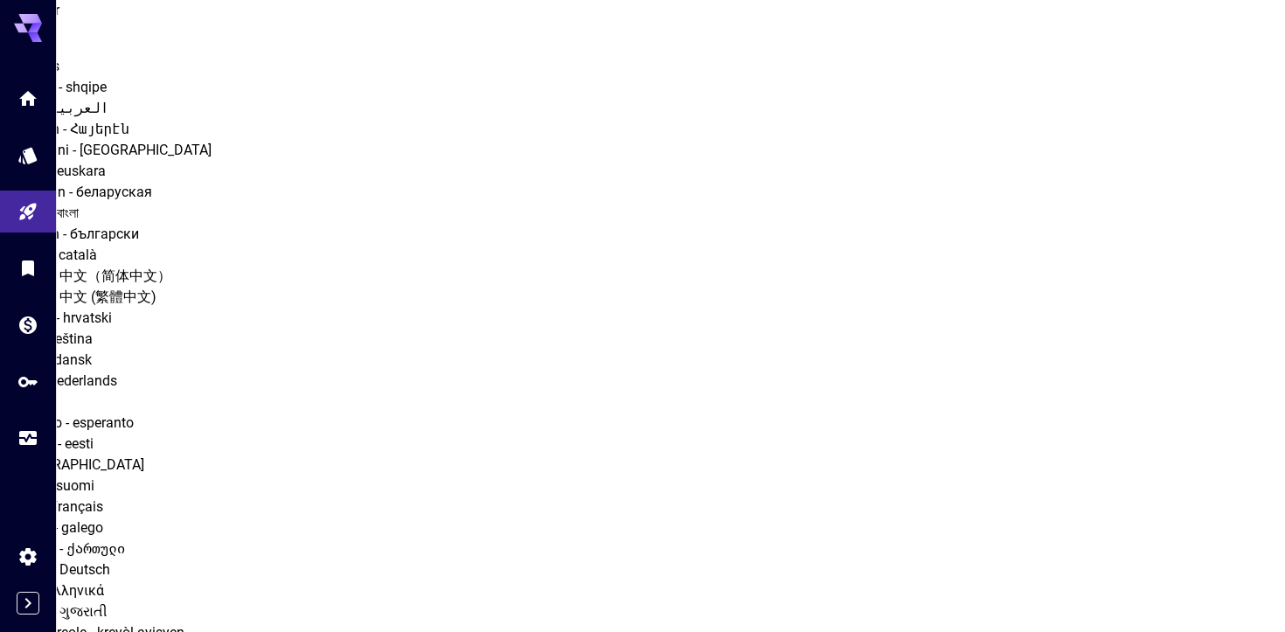
drag, startPoint x: 149, startPoint y: 177, endPoint x: 260, endPoint y: 182, distance: 111.1
copy p "HiDream-i1 Full"
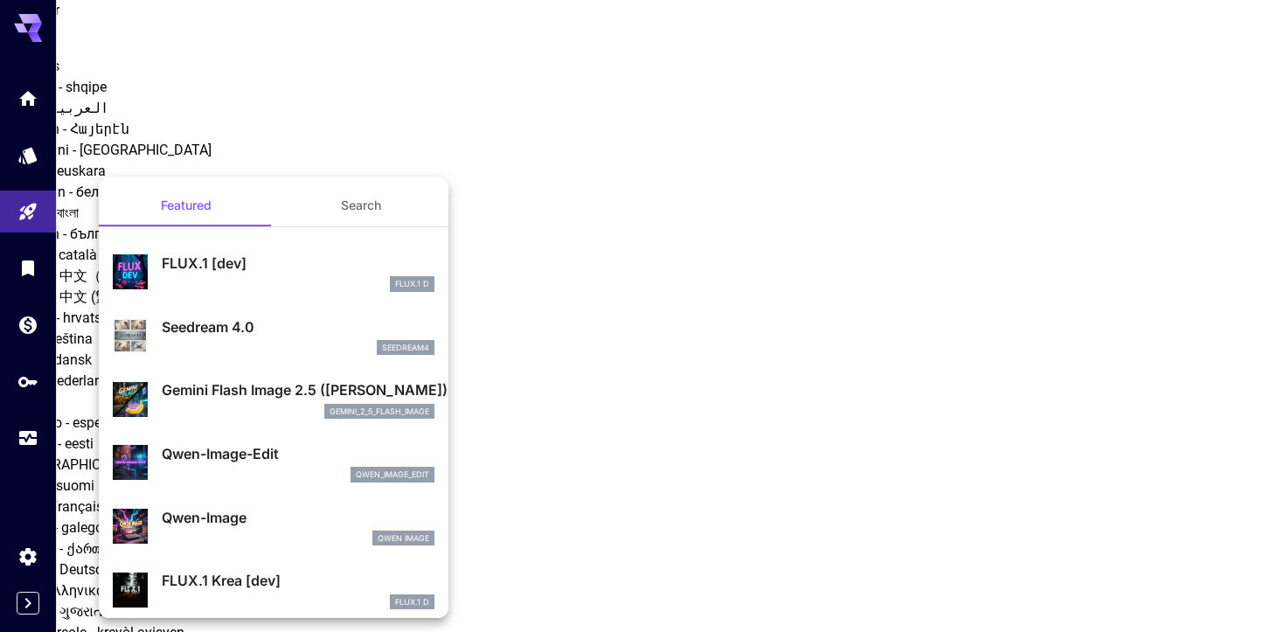
click at [344, 220] on button "Search" at bounding box center [361, 205] width 175 height 42
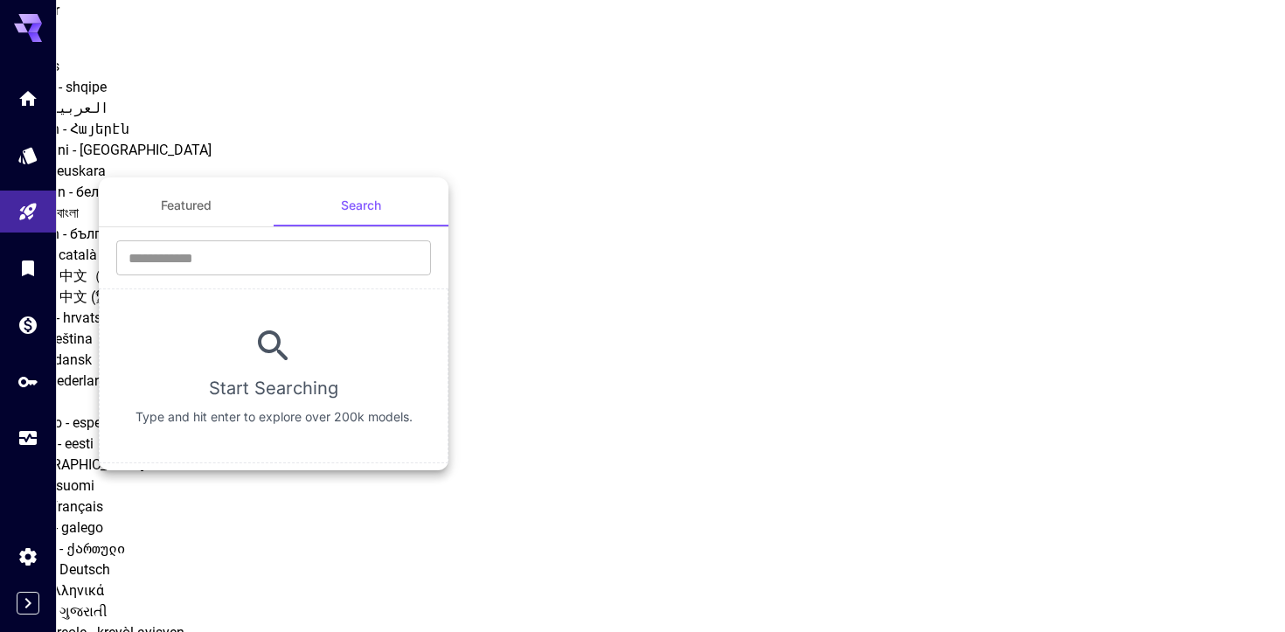
click at [149, 201] on button "Featured" at bounding box center [186, 205] width 175 height 42
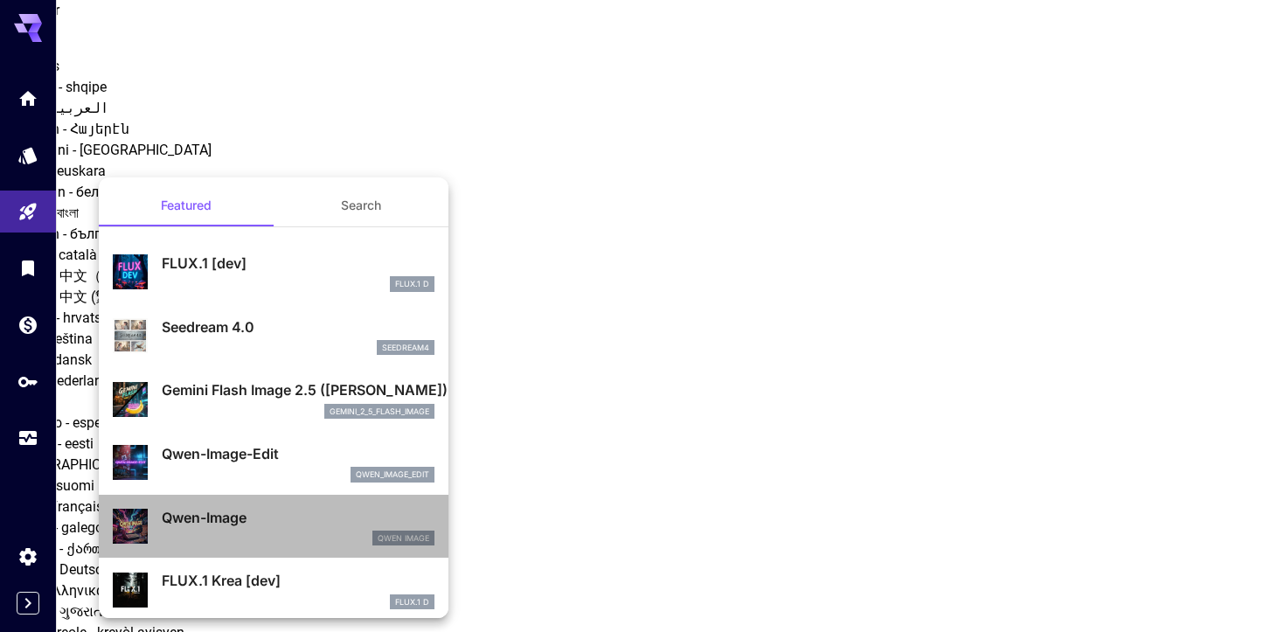
drag, startPoint x: 259, startPoint y: 511, endPoint x: 158, endPoint y: 510, distance: 100.5
click at [157, 510] on div "Qwen-Image Qwen Image" at bounding box center [274, 526] width 322 height 53
type input "**"
type input "***"
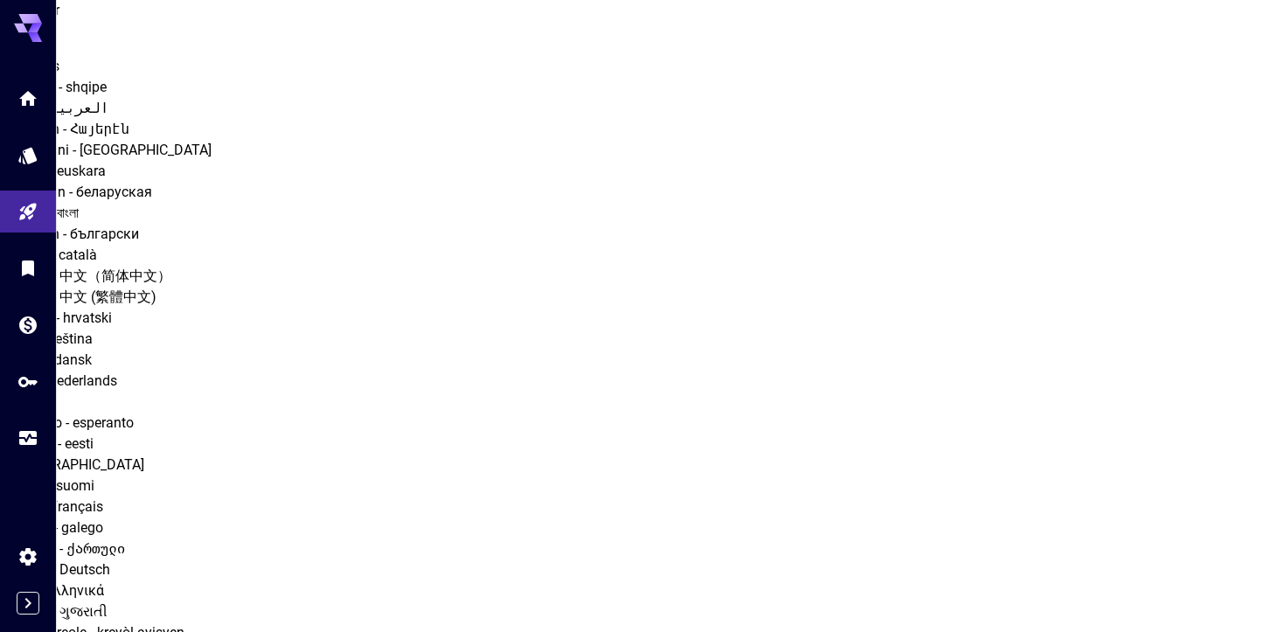
drag, startPoint x: 241, startPoint y: 172, endPoint x: 142, endPoint y: 127, distance: 109.5
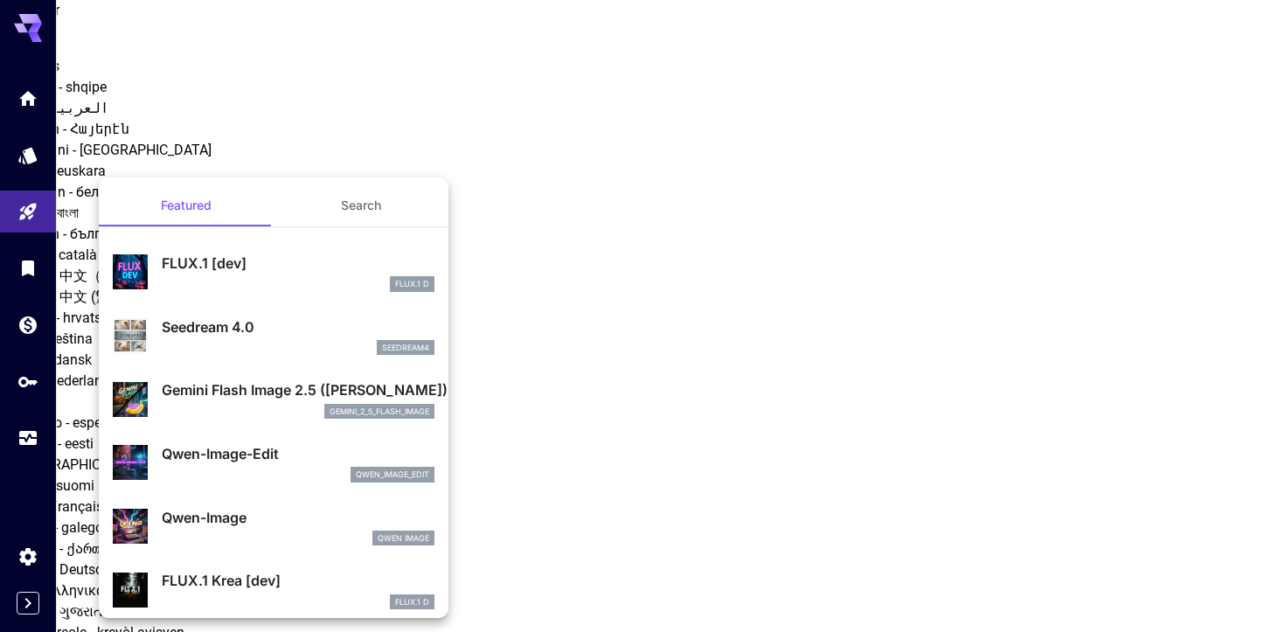
click at [277, 167] on div at bounding box center [642, 316] width 1285 height 632
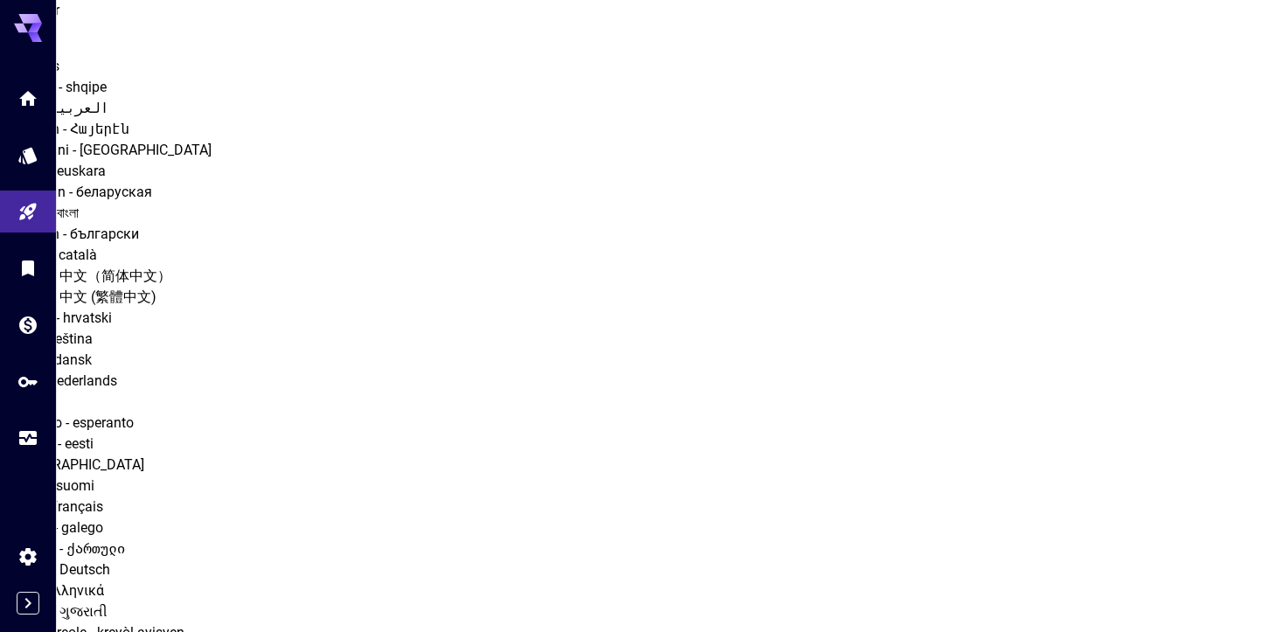
drag, startPoint x: 277, startPoint y: 167, endPoint x: 138, endPoint y: 170, distance: 139.0
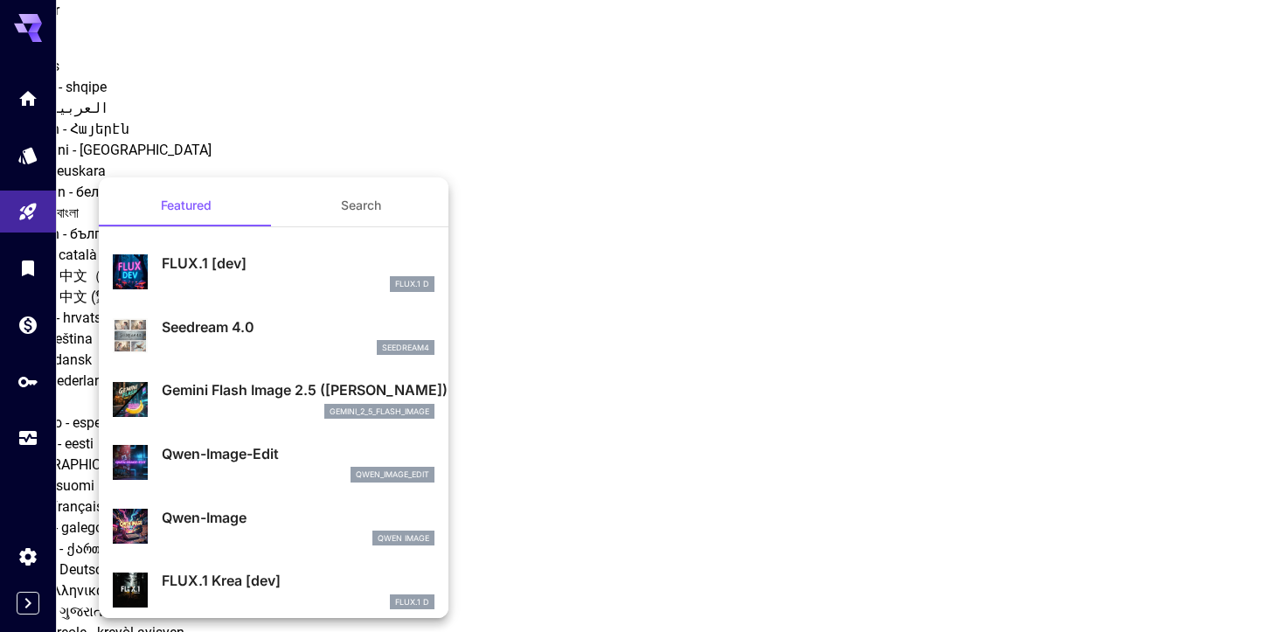
copy div "Qwen-Image"
click at [767, 384] on div at bounding box center [642, 316] width 1285 height 632
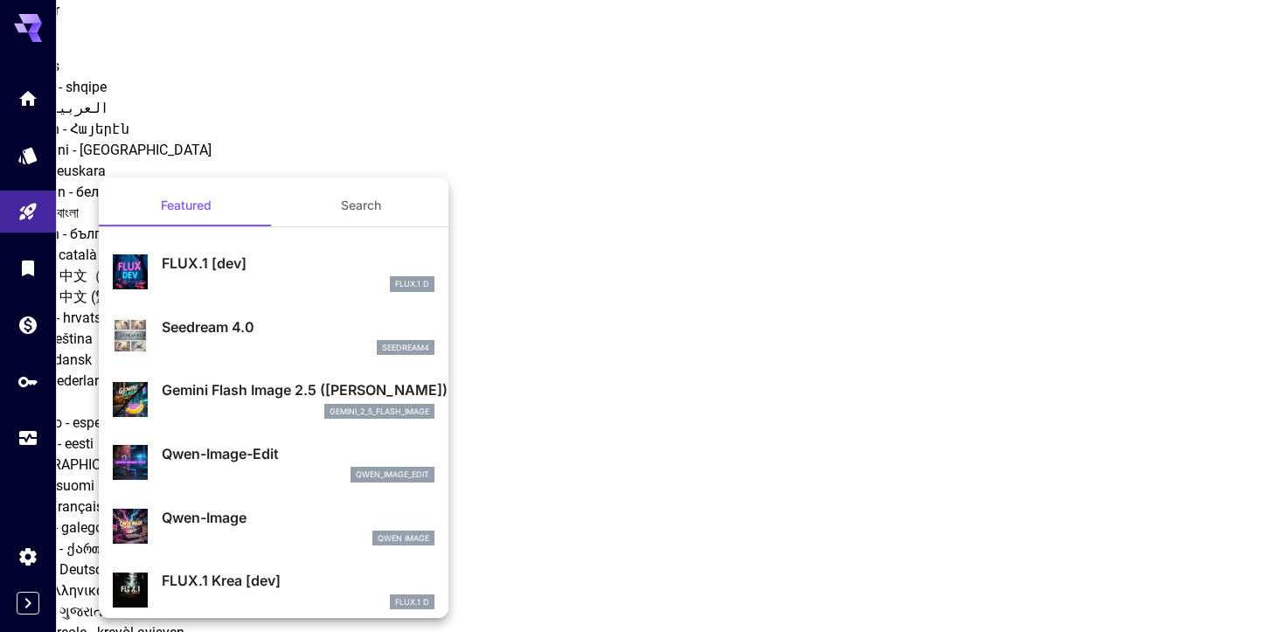
click at [353, 279] on div "FLUX.1 D" at bounding box center [298, 284] width 273 height 16
type input "**"
type input "***"
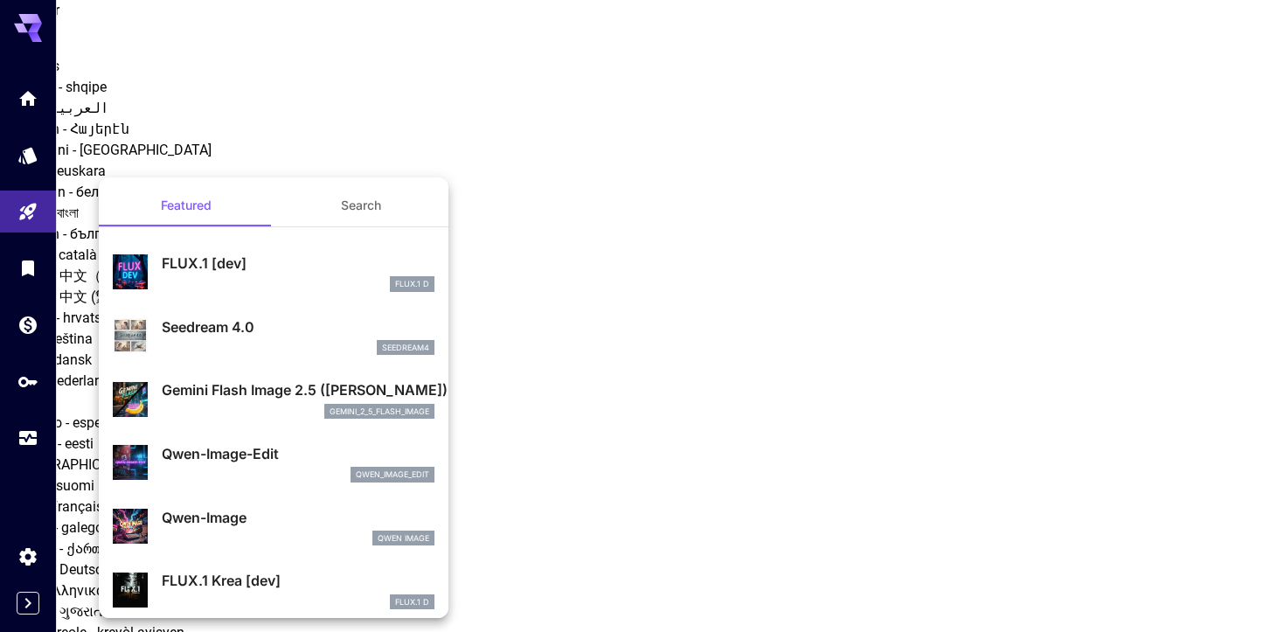
click at [343, 353] on div "seedream4" at bounding box center [298, 348] width 273 height 16
type input "**********"
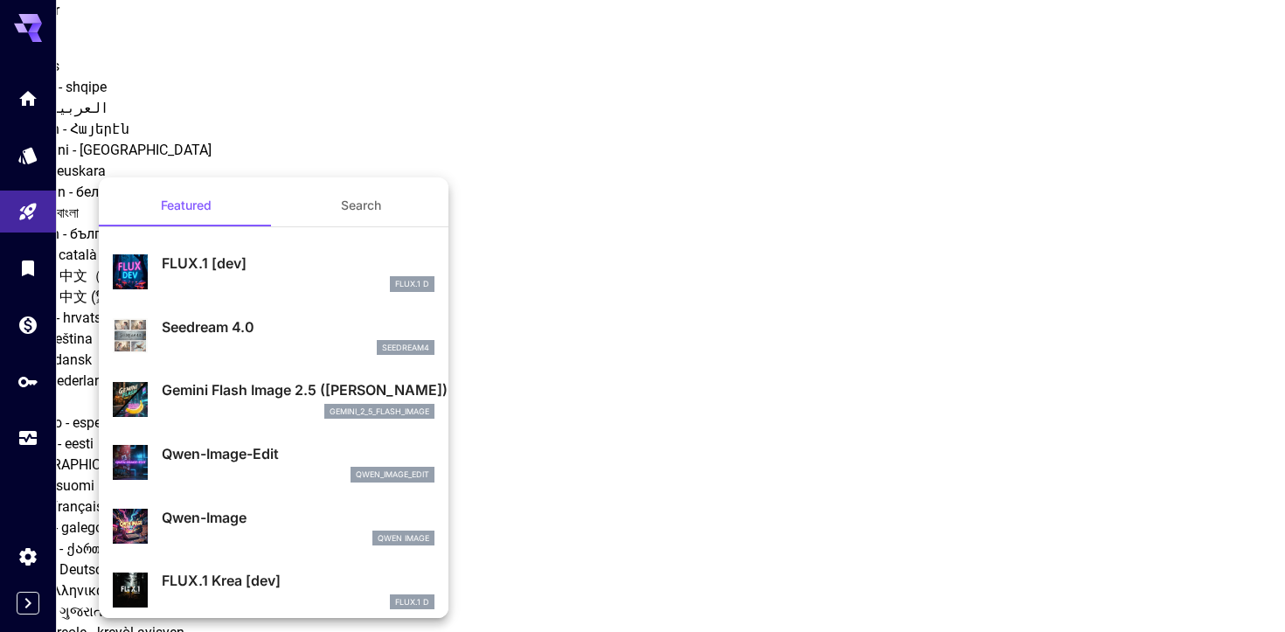
click at [301, 327] on p "Seedream 4.0" at bounding box center [298, 326] width 273 height 21
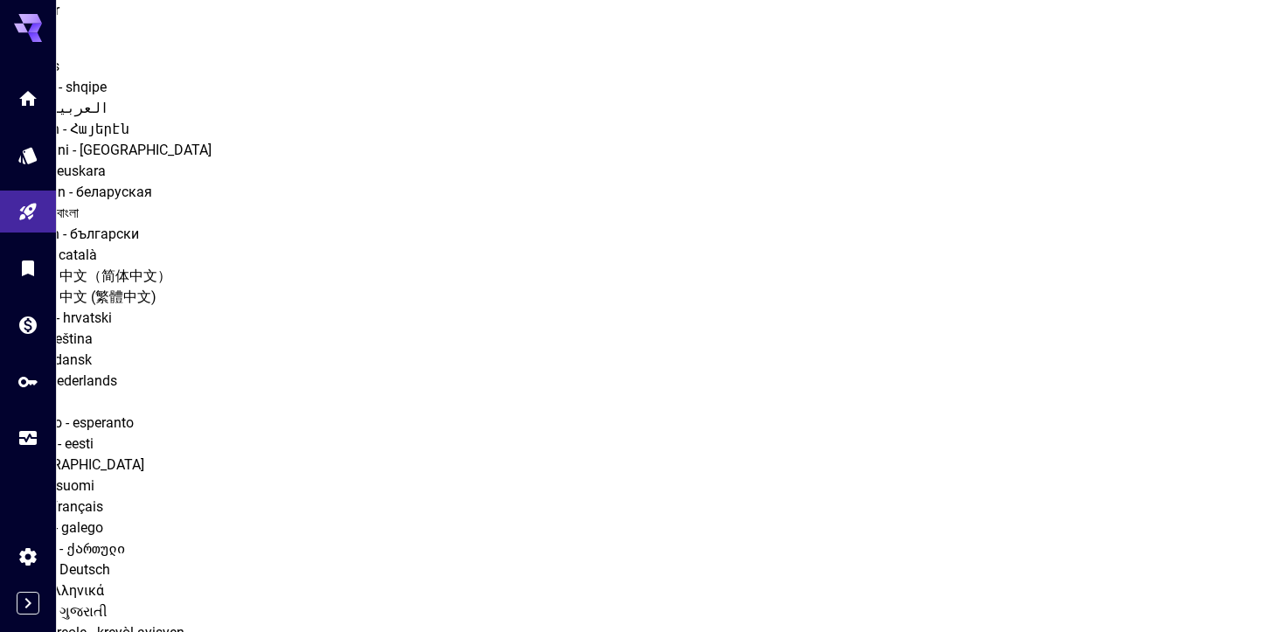
drag, startPoint x: 274, startPoint y: 182, endPoint x: 132, endPoint y: 178, distance: 141.7
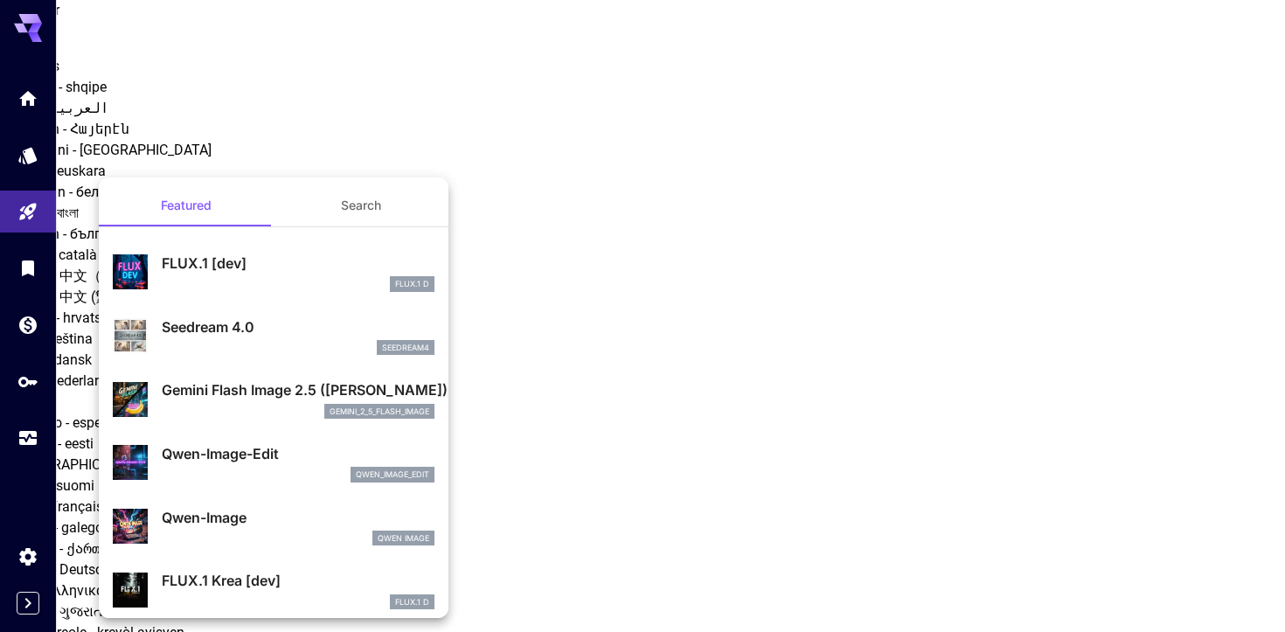
copy div "Seedream 4.0"
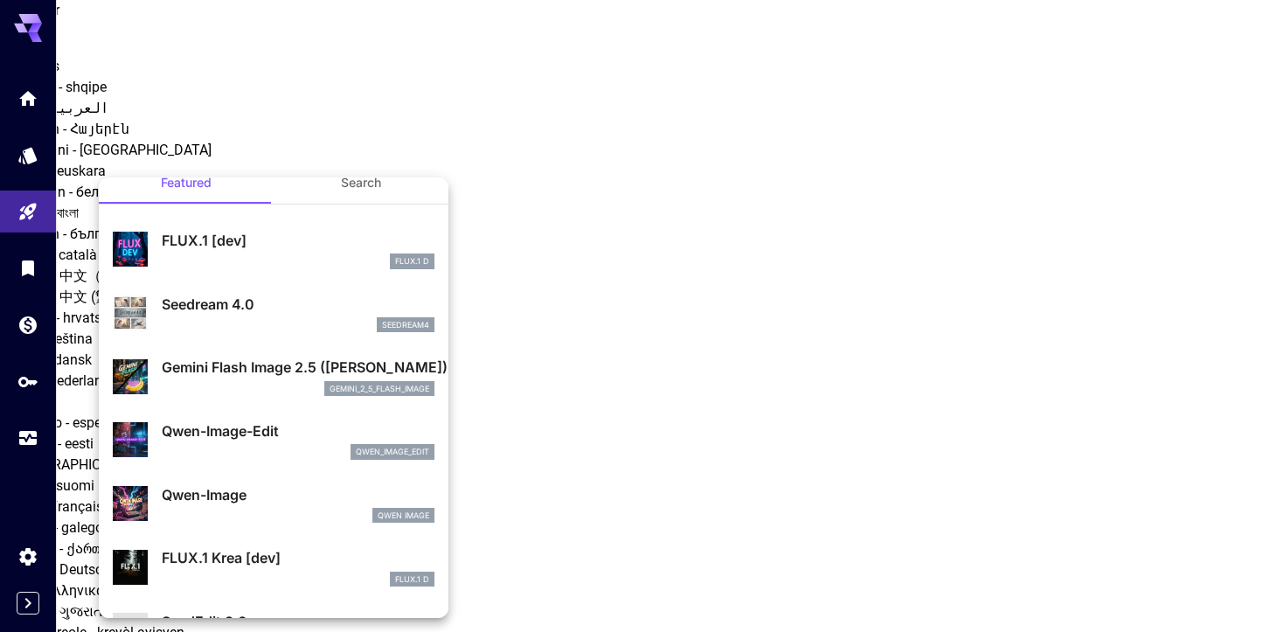
scroll to position [25, 0]
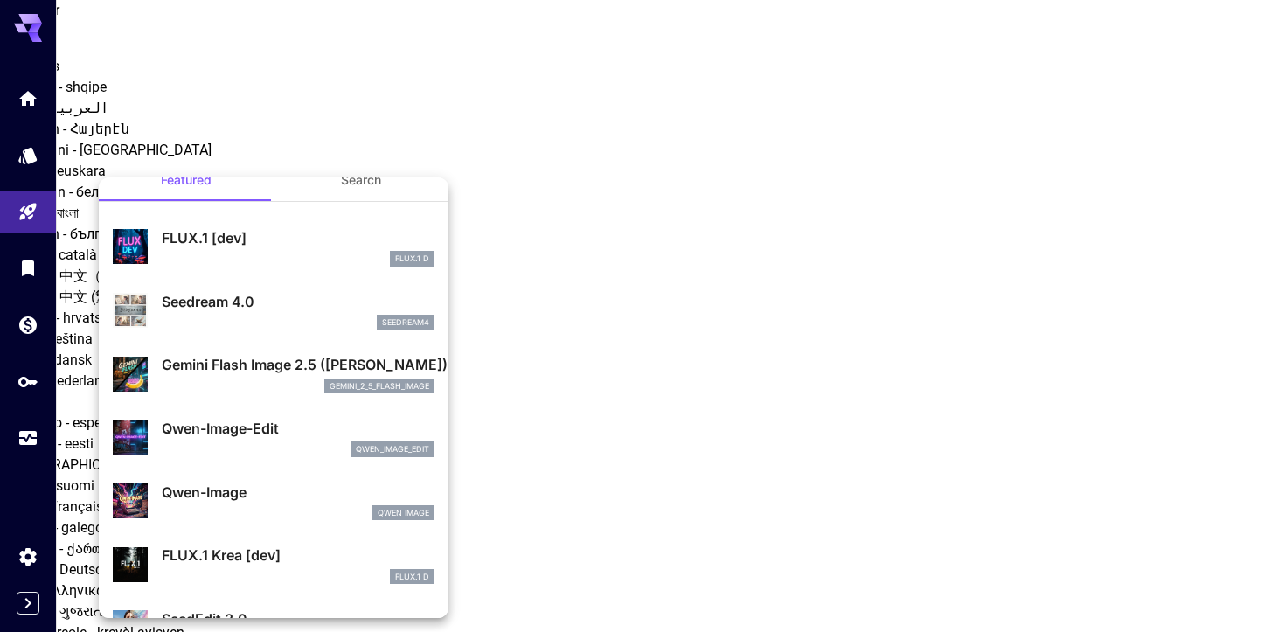
click at [242, 383] on div "gemini_2_5_flash_image" at bounding box center [298, 386] width 273 height 16
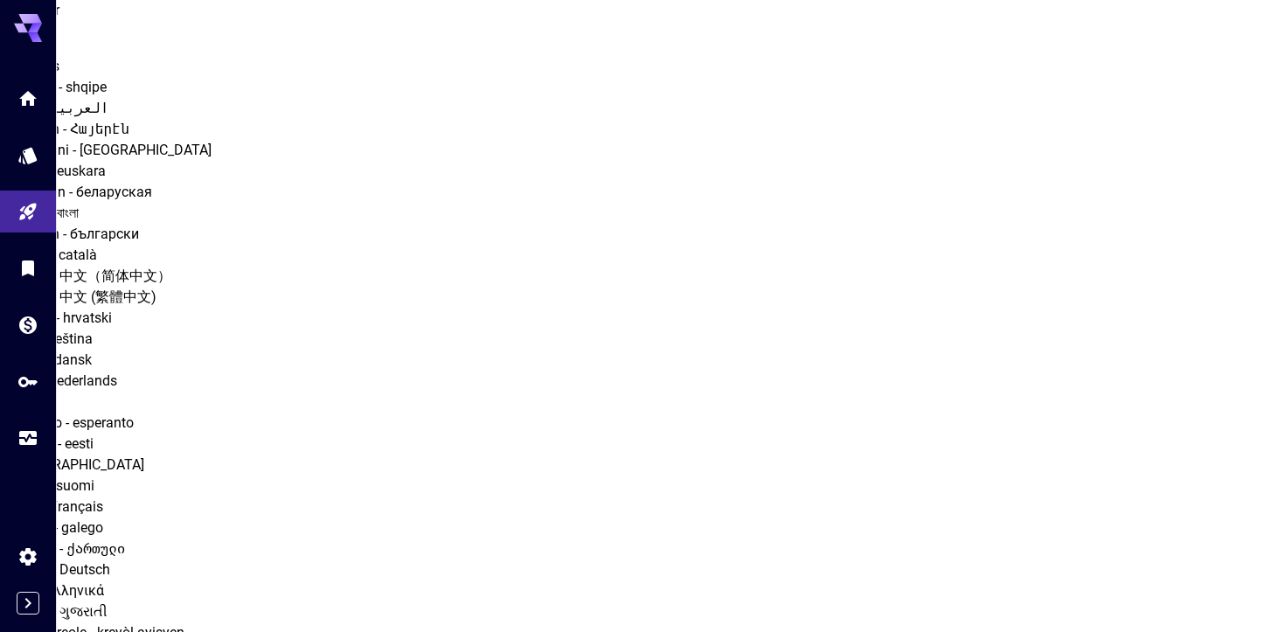
drag, startPoint x: 276, startPoint y: 217, endPoint x: 387, endPoint y: 213, distance: 111.1
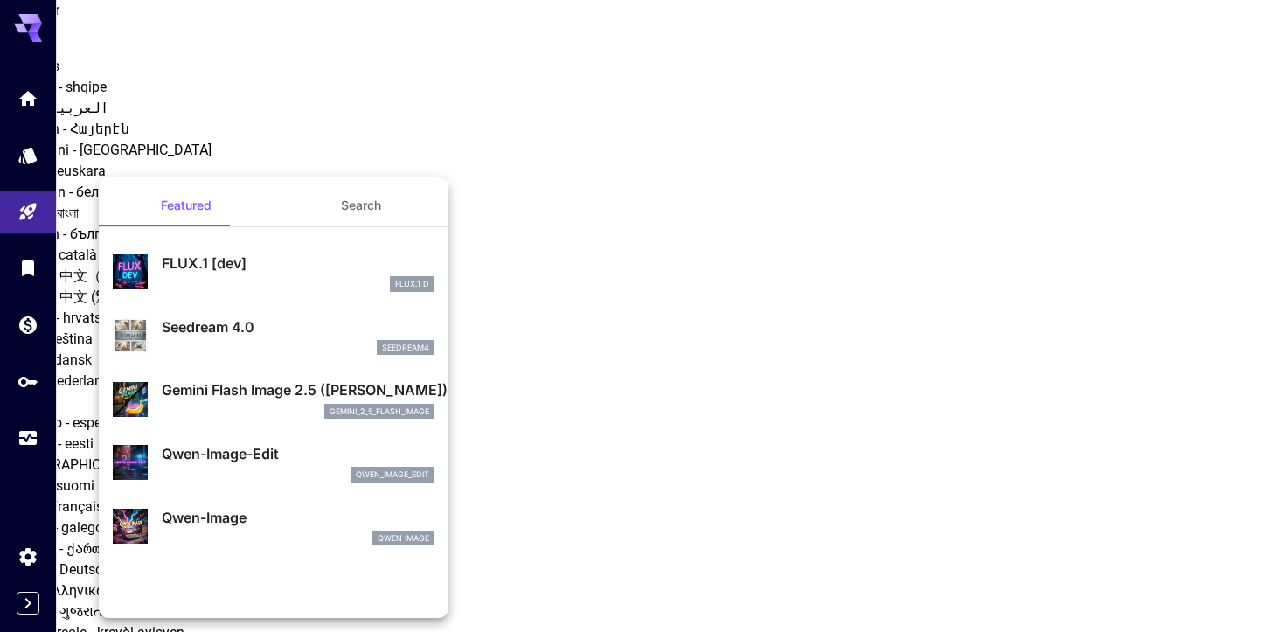
copy p "gemini_2_5_flash_image"
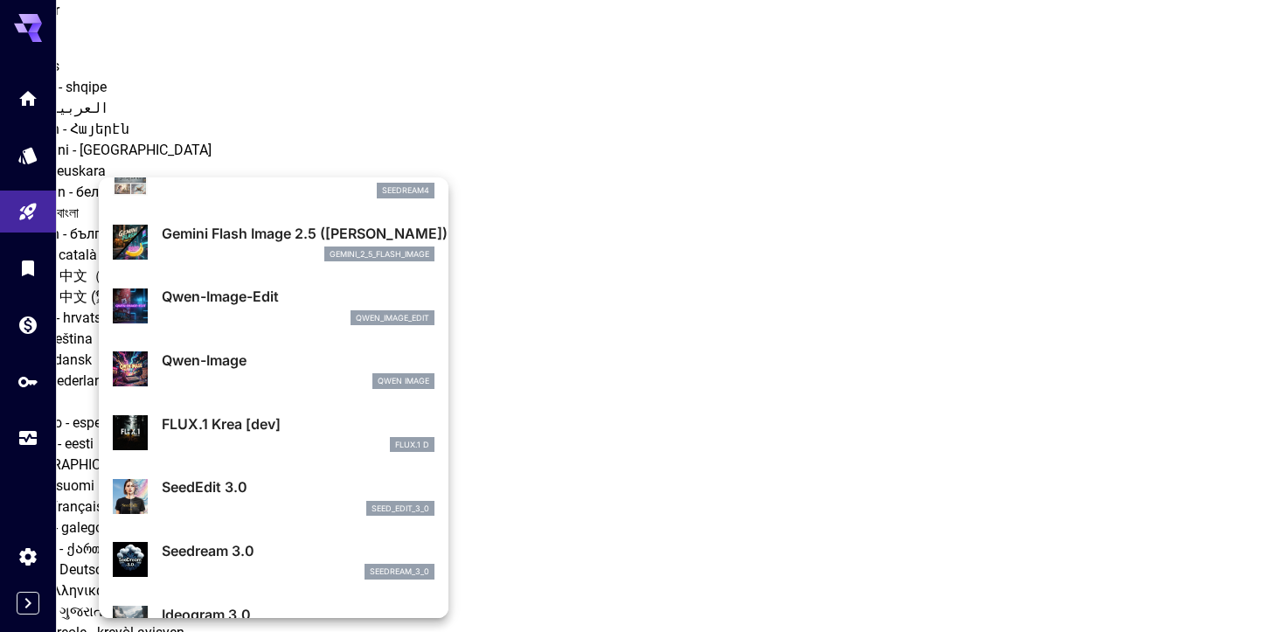
scroll to position [158, 0]
click at [345, 500] on div "seed_edit_3_0" at bounding box center [298, 508] width 273 height 16
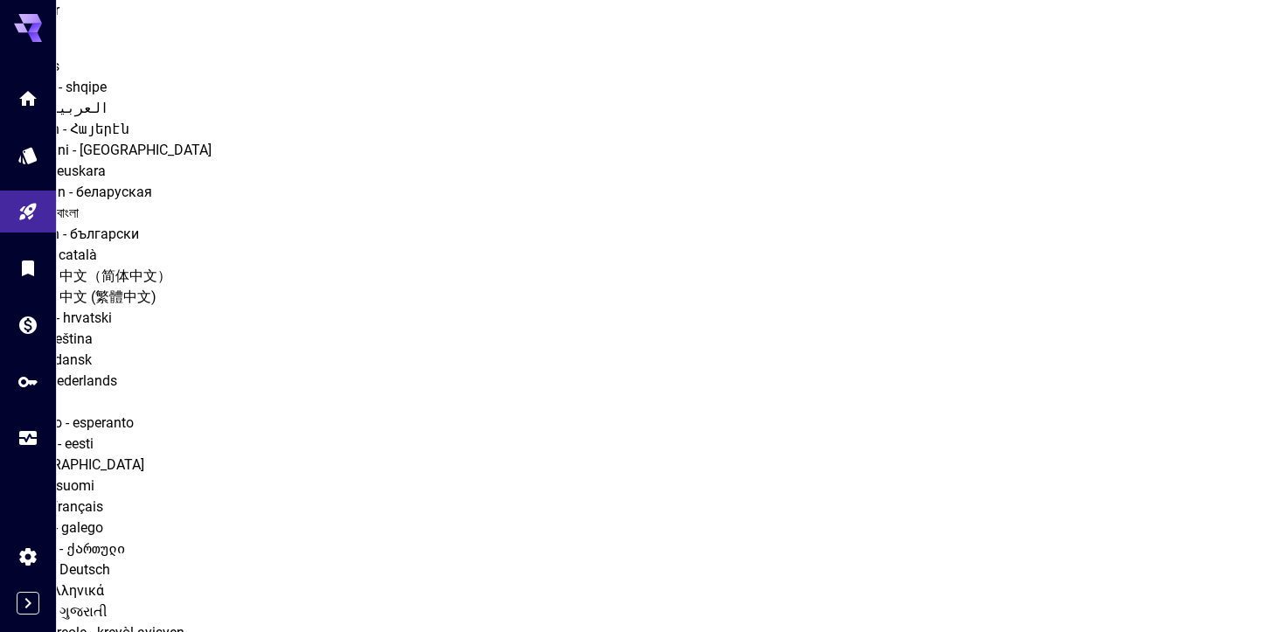
drag, startPoint x: 322, startPoint y: 194, endPoint x: 390, endPoint y: 190, distance: 68.3
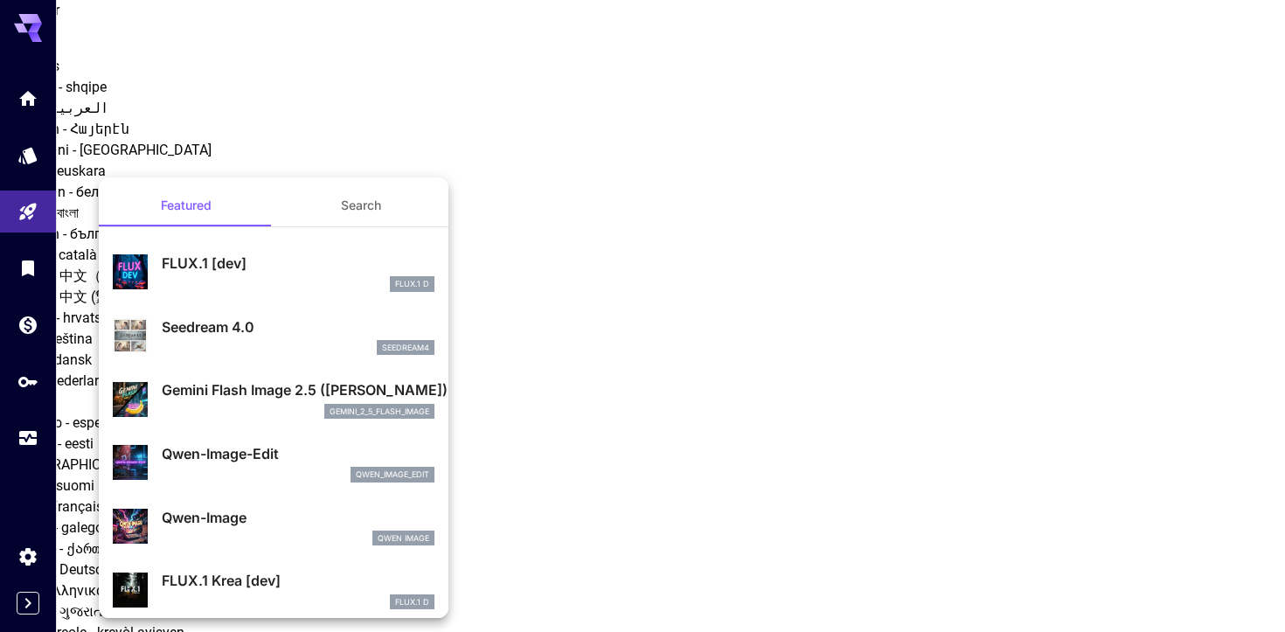
copy p "seed_edit_3_0"
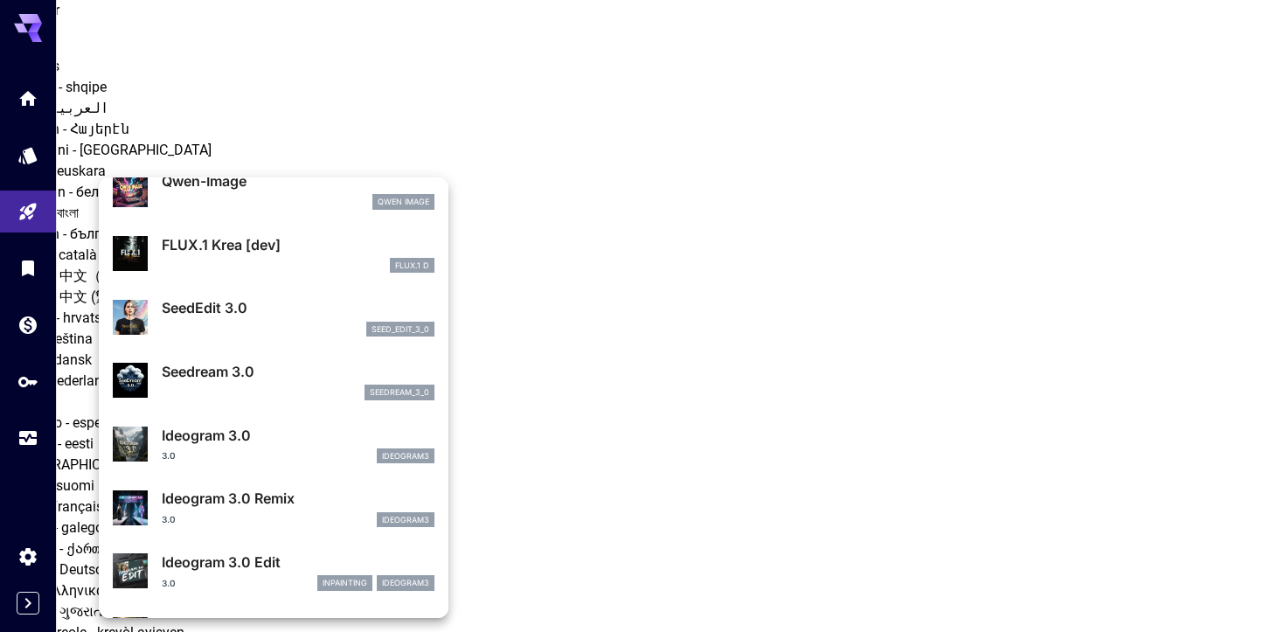
scroll to position [344, 0]
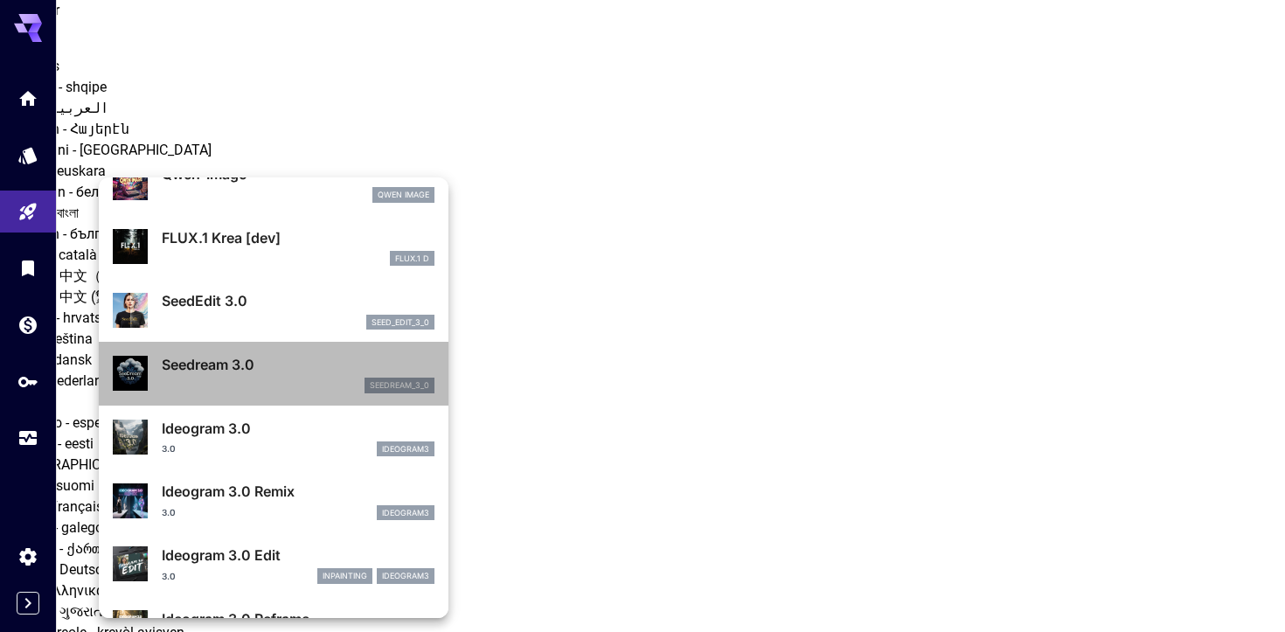
click at [340, 396] on div "Seedream 3.0 seedream_3_0" at bounding box center [274, 373] width 322 height 53
type input "***"
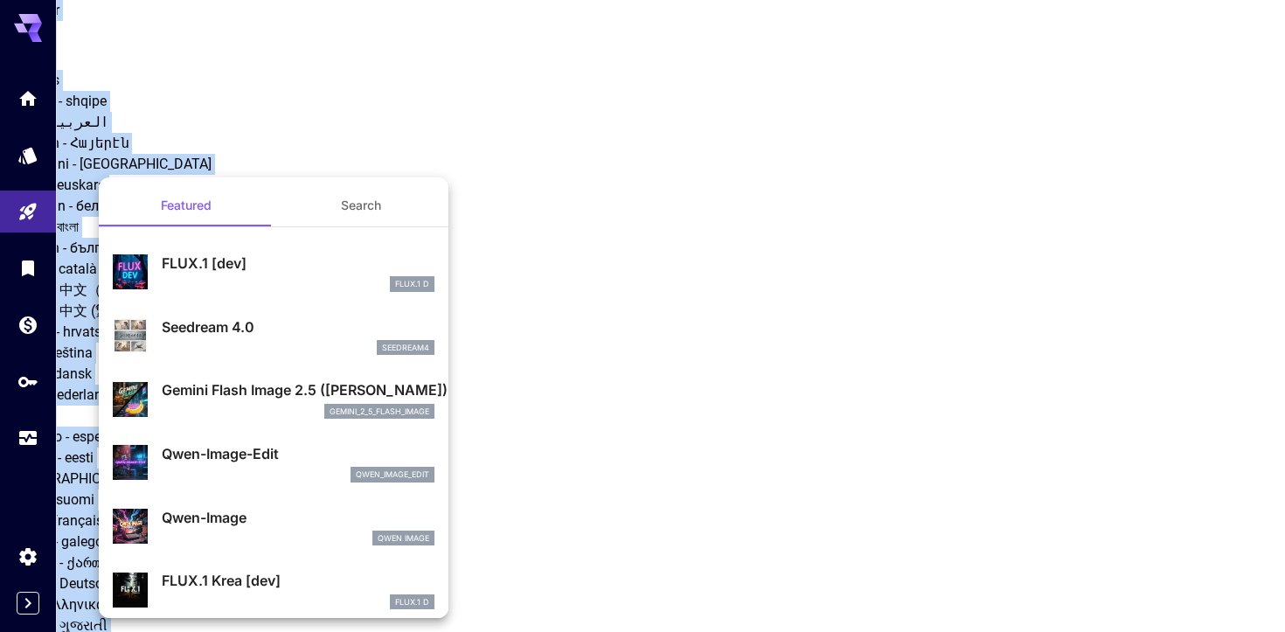
click at [584, 406] on div at bounding box center [642, 316] width 1285 height 632
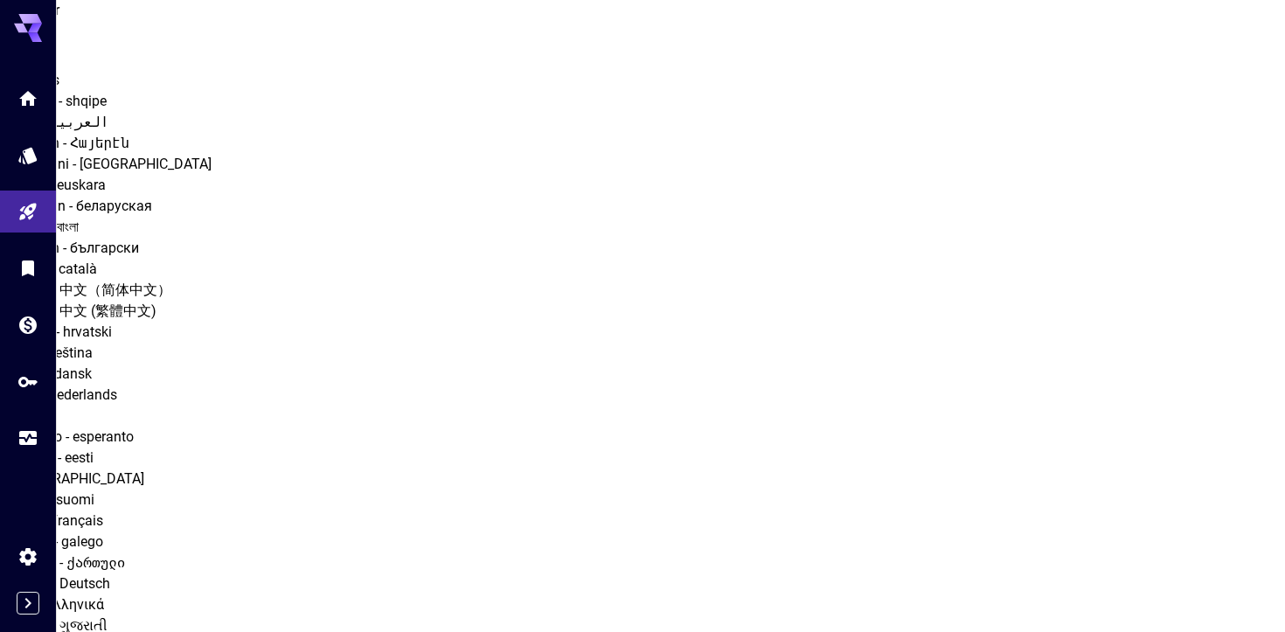
drag, startPoint x: 246, startPoint y: 169, endPoint x: 129, endPoint y: 168, distance: 116.3
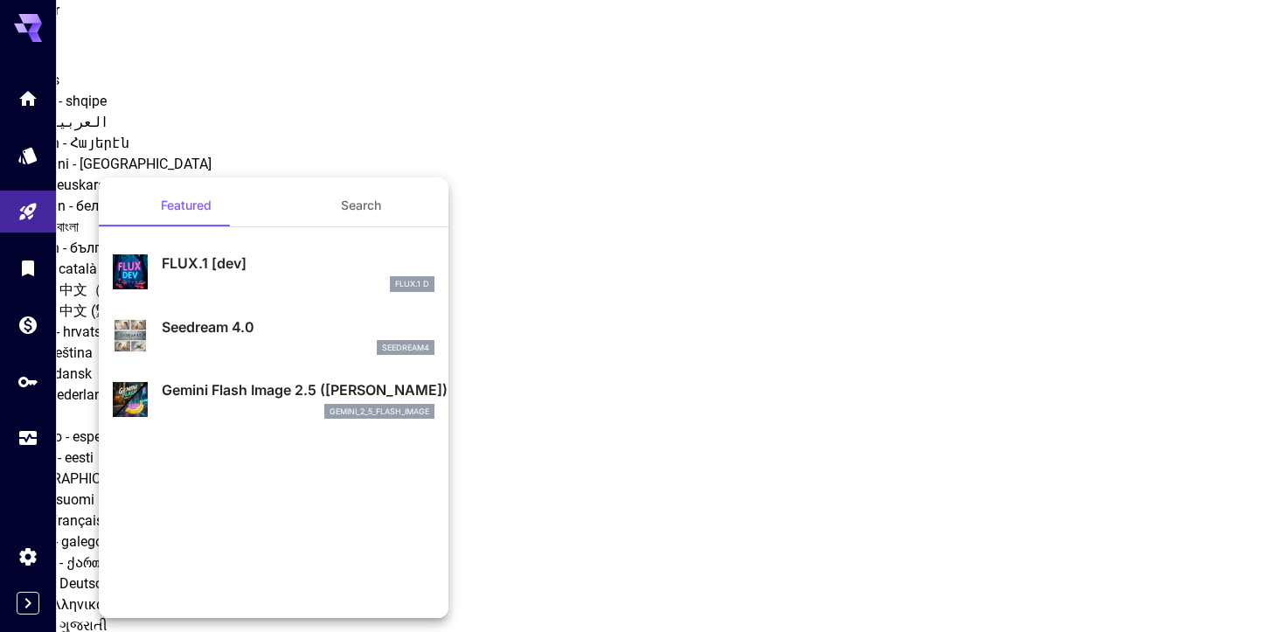
copy div "Seedream 3.0"
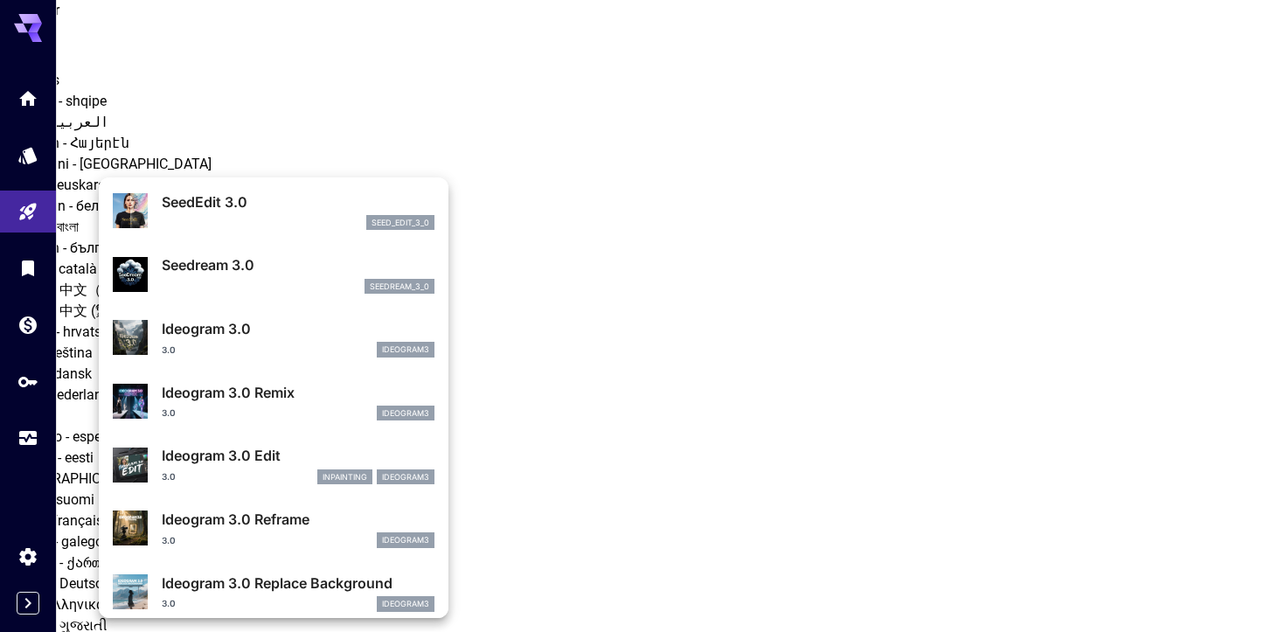
scroll to position [445, 0]
click at [307, 348] on div "3.0 ideogram3" at bounding box center [298, 349] width 273 height 16
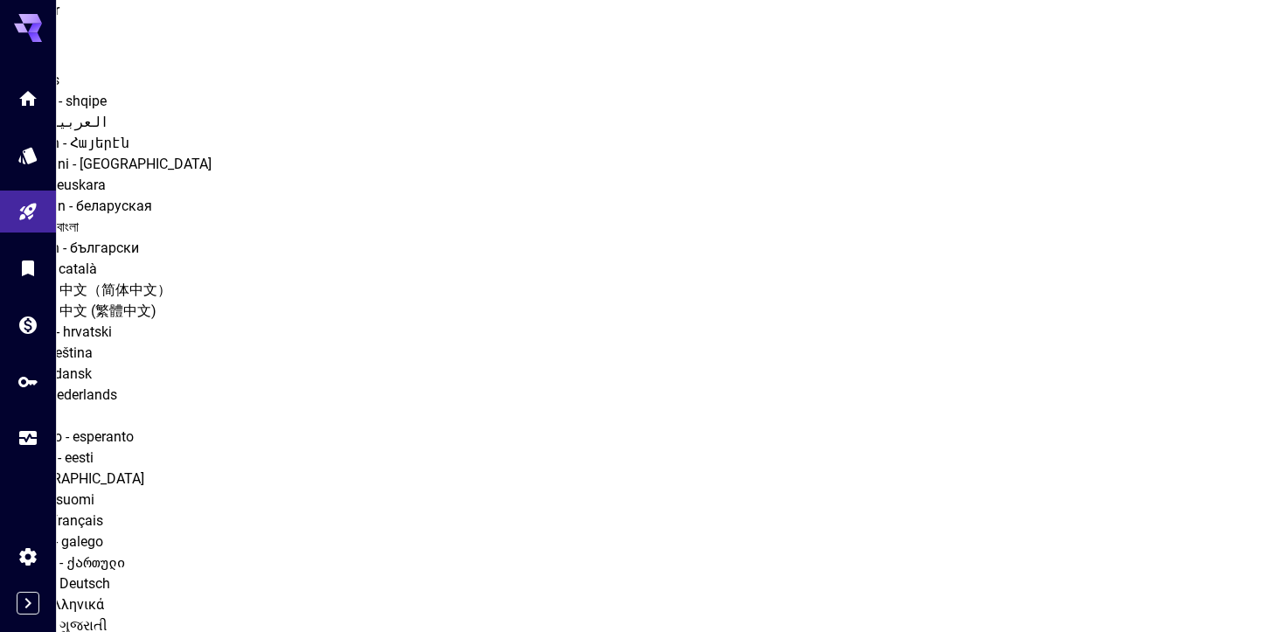
drag, startPoint x: 258, startPoint y: 172, endPoint x: 145, endPoint y: 170, distance: 112.8
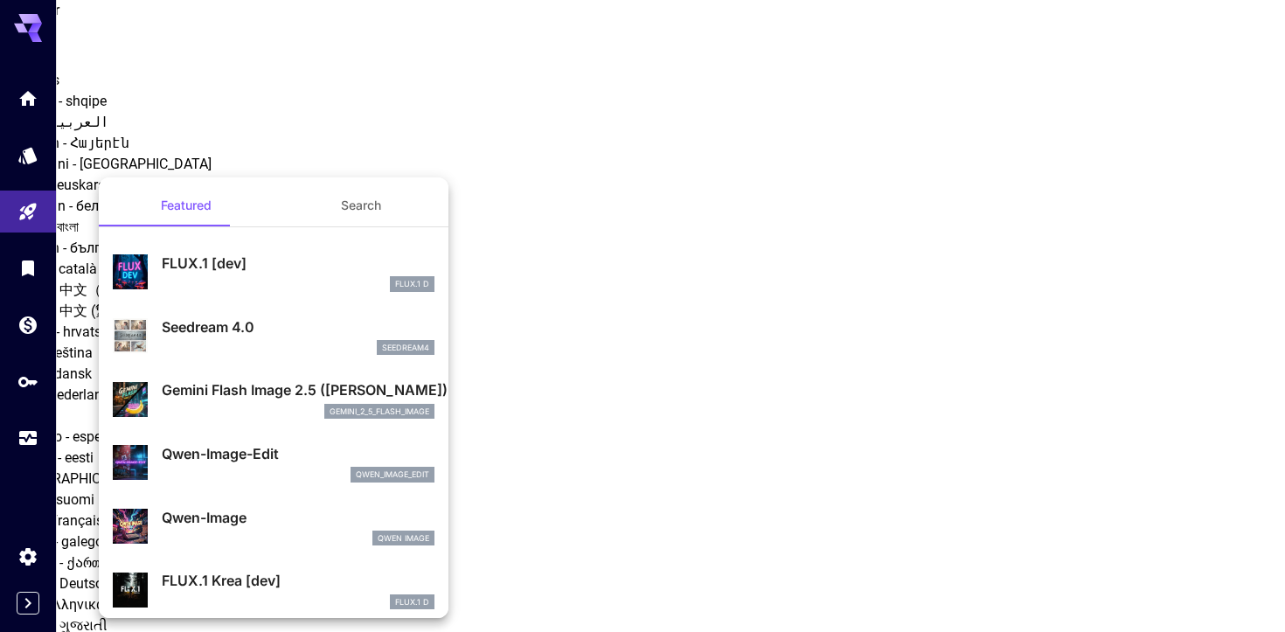
copy p "Ideogram 3.0"
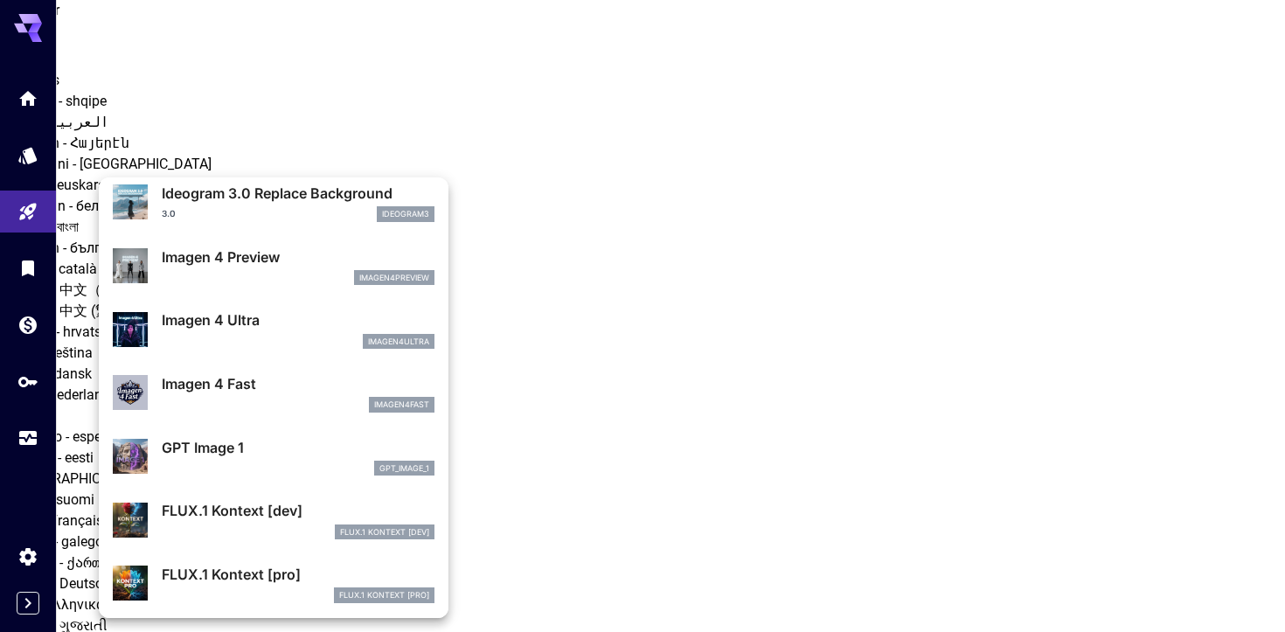
scroll to position [906, 0]
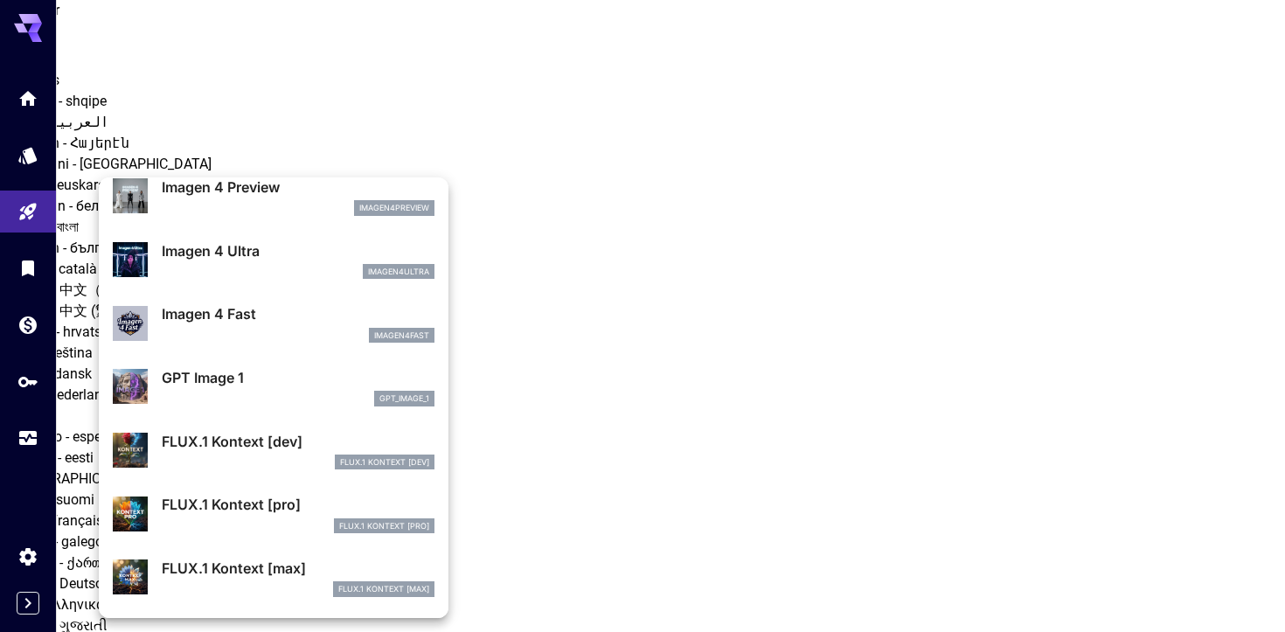
click at [701, 454] on div at bounding box center [642, 316] width 1285 height 632
